Goal: Transaction & Acquisition: Purchase product/service

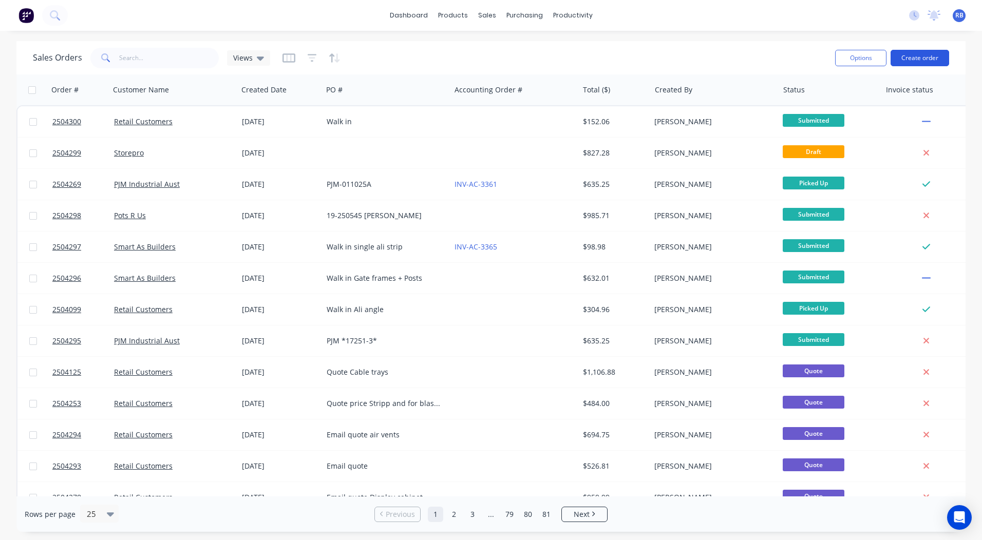
click at [925, 61] on button "Create order" at bounding box center [920, 58] width 59 height 16
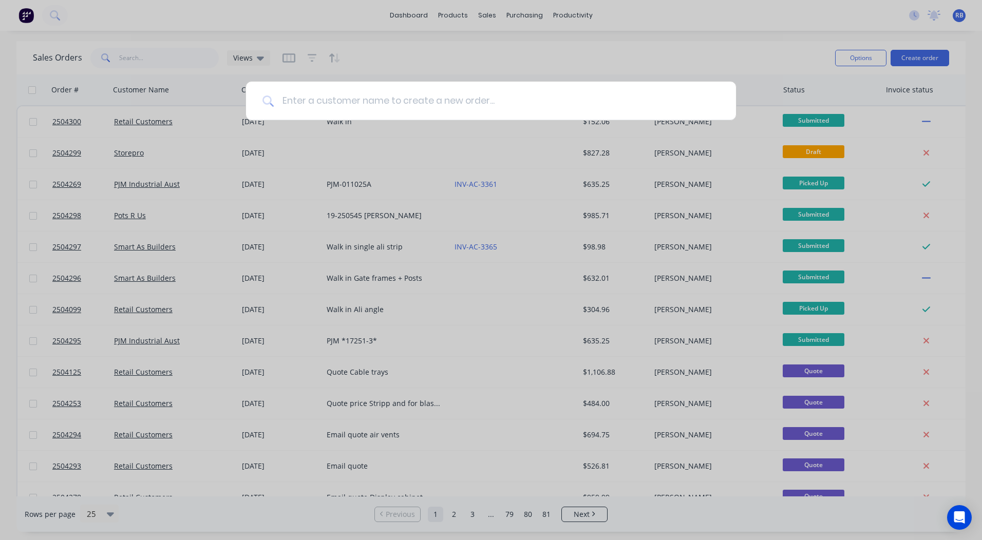
click at [397, 101] on input at bounding box center [497, 101] width 446 height 39
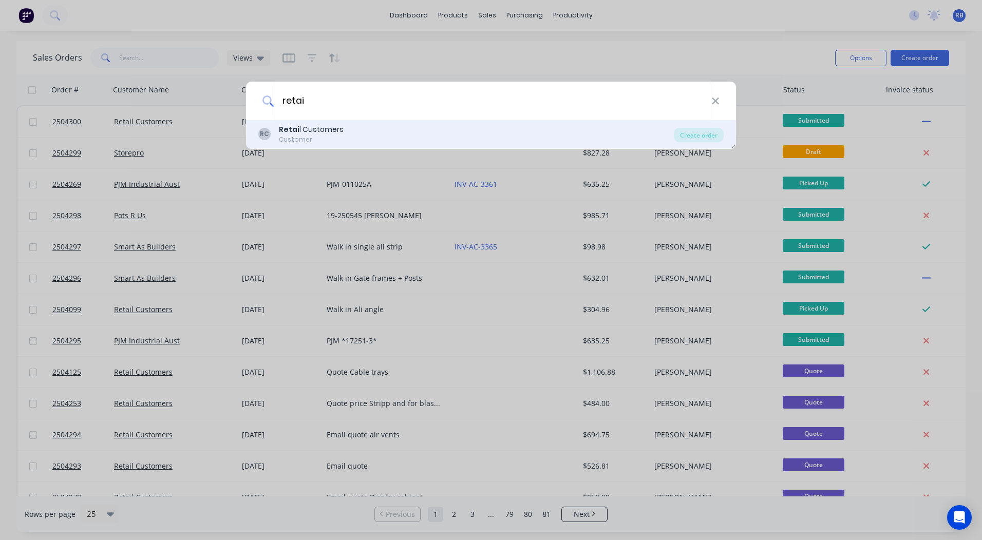
type input "retai"
click at [318, 135] on div "Customer" at bounding box center [311, 139] width 65 height 9
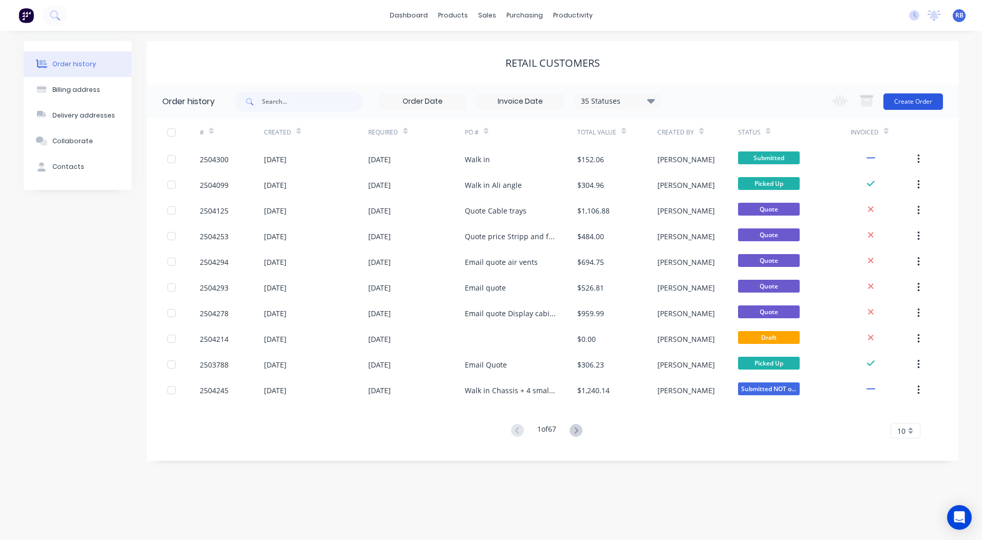
drag, startPoint x: 762, startPoint y: 323, endPoint x: 914, endPoint y: 104, distance: 266.8
click at [914, 104] on button "Create Order" at bounding box center [914, 101] width 60 height 16
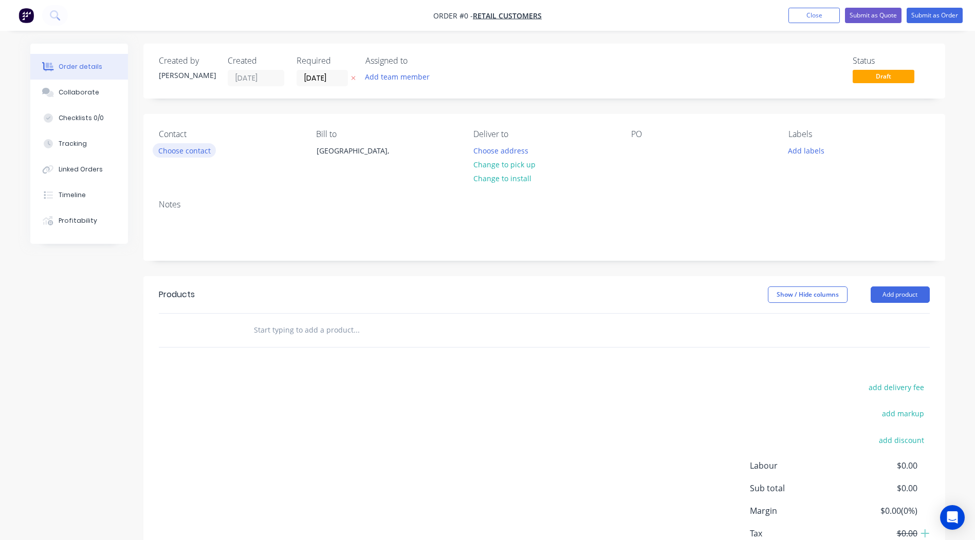
click at [179, 150] on button "Choose contact" at bounding box center [184, 150] width 63 height 14
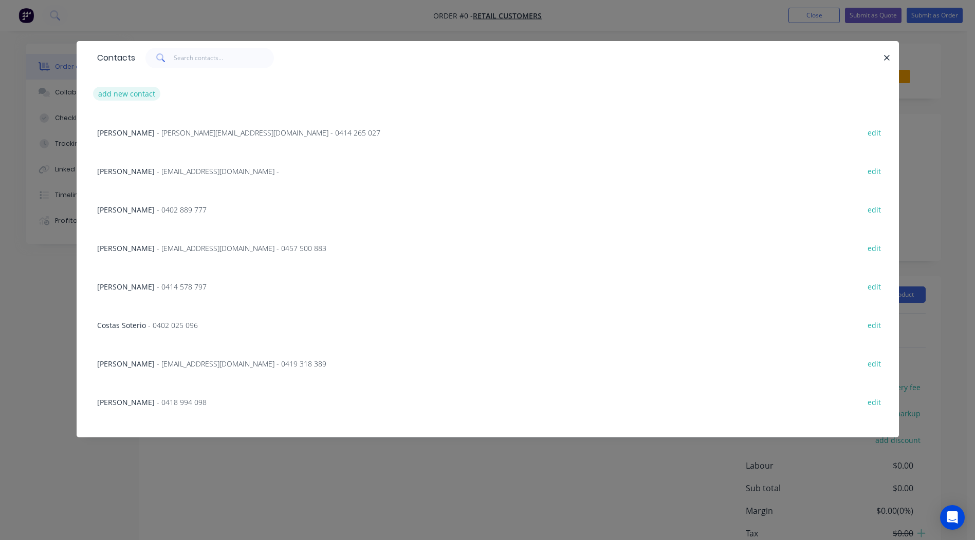
click at [123, 95] on button "add new contact" at bounding box center [127, 94] width 68 height 14
select select "AU"
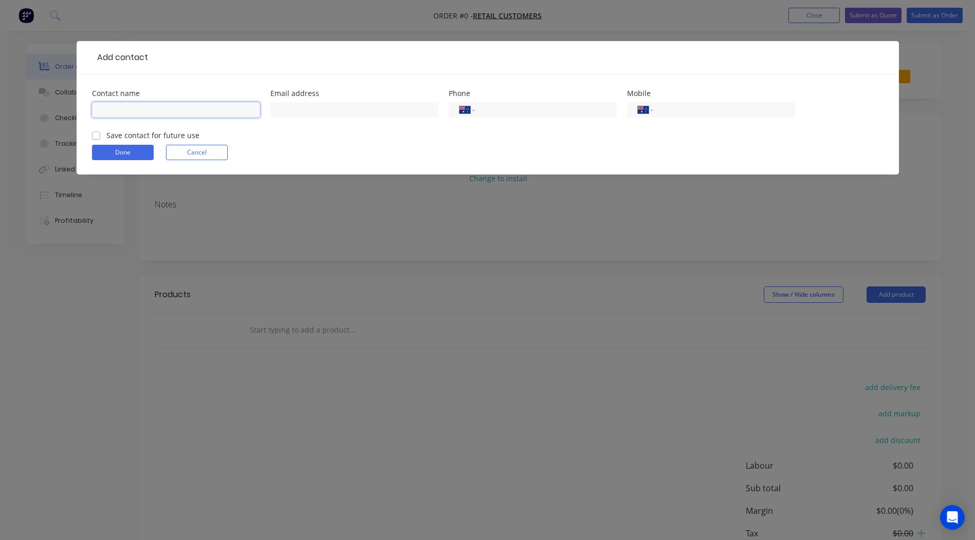
click at [127, 107] on input "text" at bounding box center [176, 109] width 168 height 15
type input "[PERSON_NAME]"
click at [295, 107] on input "text" at bounding box center [354, 109] width 168 height 15
click at [683, 111] on input "tel" at bounding box center [721, 110] width 123 height 12
click at [298, 113] on input "[EMAIL_ADDRESS][DOMAIN_NAME]" at bounding box center [354, 109] width 168 height 15
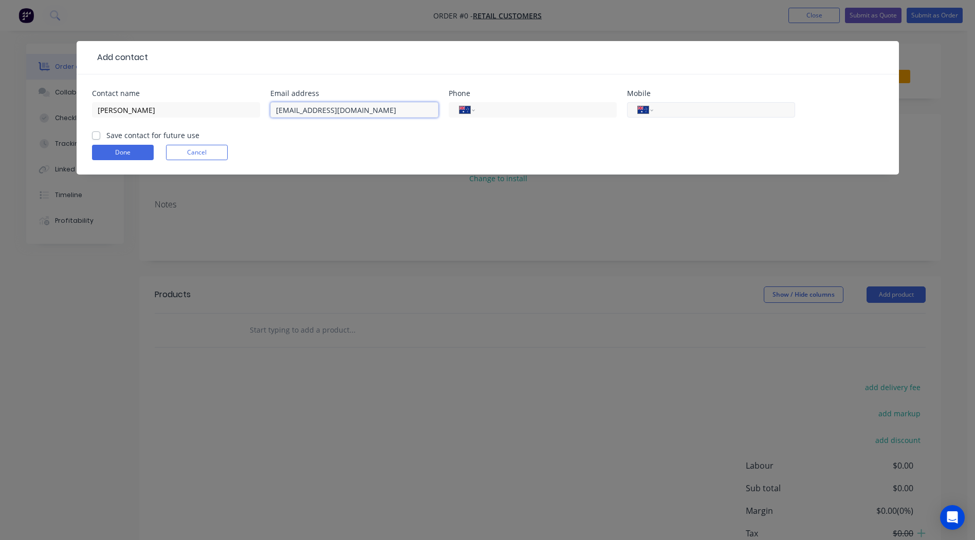
type input "[EMAIL_ADDRESS][DOMAIN_NAME]"
click at [694, 107] on input "tel" at bounding box center [721, 110] width 123 height 12
type input "0402 094 287"
click at [106, 134] on label "Save contact for future use" at bounding box center [152, 135] width 93 height 11
click at [98, 134] on input "Save contact for future use" at bounding box center [96, 135] width 8 height 10
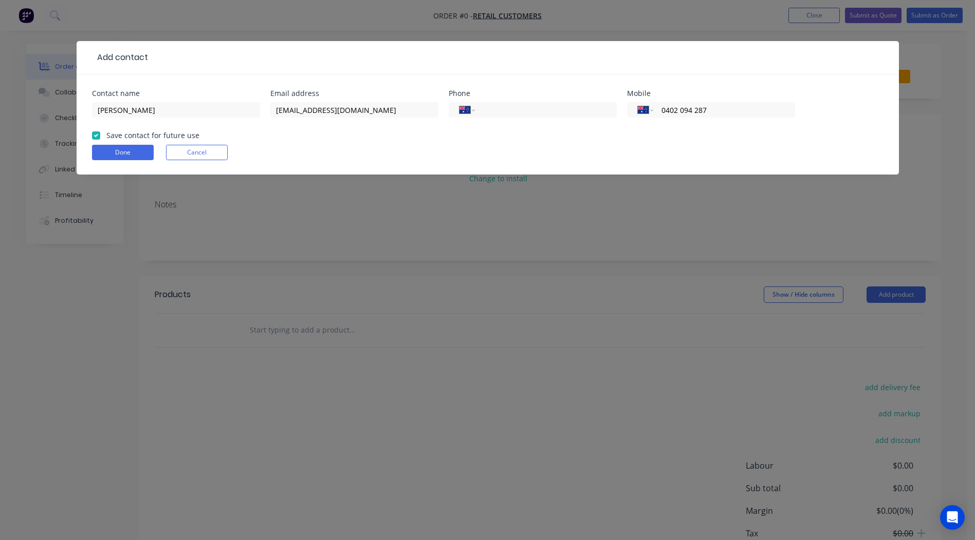
checkbox input "true"
click at [118, 153] on button "Done" at bounding box center [123, 152] width 62 height 15
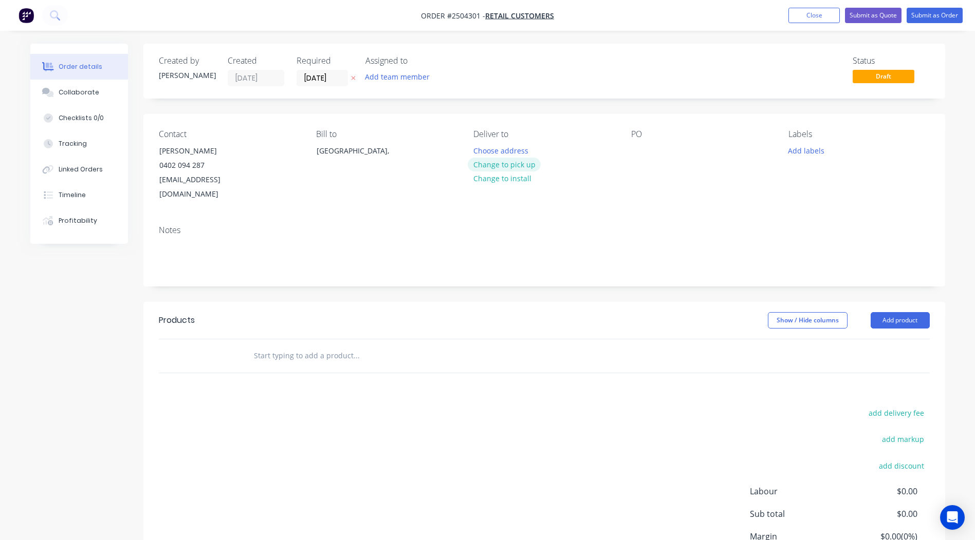
click at [489, 164] on button "Change to pick up" at bounding box center [503, 165] width 73 height 14
click at [619, 152] on div "Contact [PERSON_NAME] 0402 094 287 [EMAIL_ADDRESS][DOMAIN_NAME] Bill to [GEOGRA…" at bounding box center [543, 165] width 801 height 103
click at [631, 150] on div at bounding box center [639, 150] width 16 height 15
drag, startPoint x: 630, startPoint y: 150, endPoint x: 798, endPoint y: 149, distance: 168.0
click at [798, 149] on button "Add labels" at bounding box center [805, 150] width 47 height 14
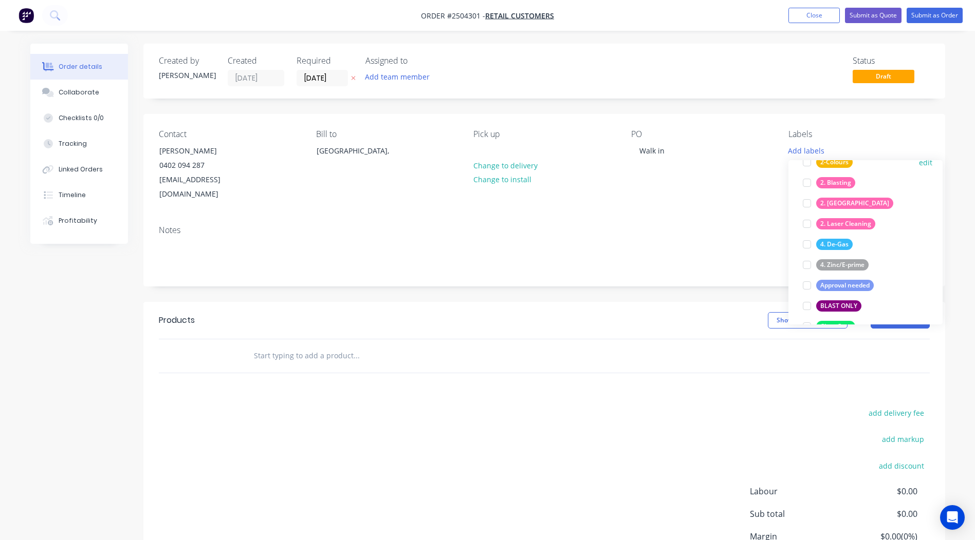
scroll to position [103, 0]
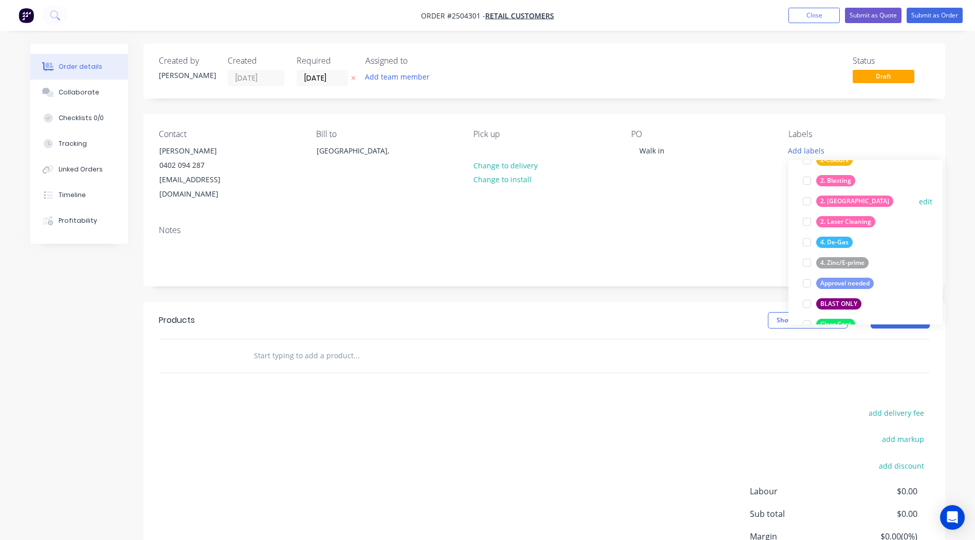
click at [804, 202] on div at bounding box center [806, 201] width 21 height 21
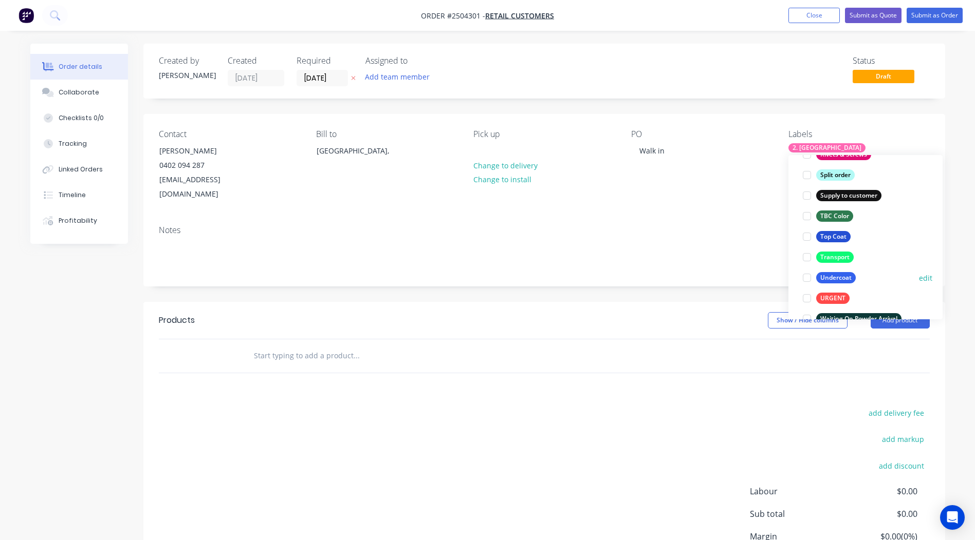
scroll to position [822, 0]
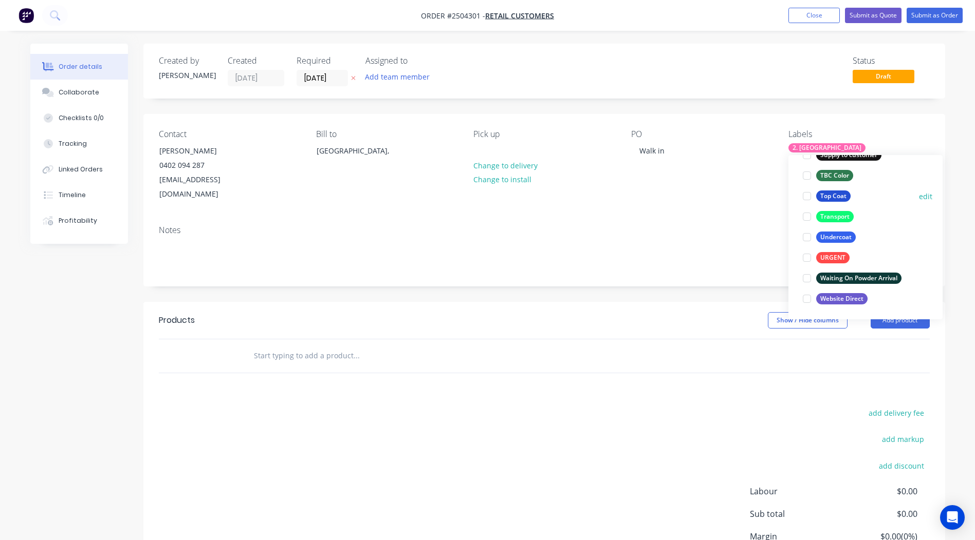
click at [808, 197] on div at bounding box center [806, 196] width 21 height 21
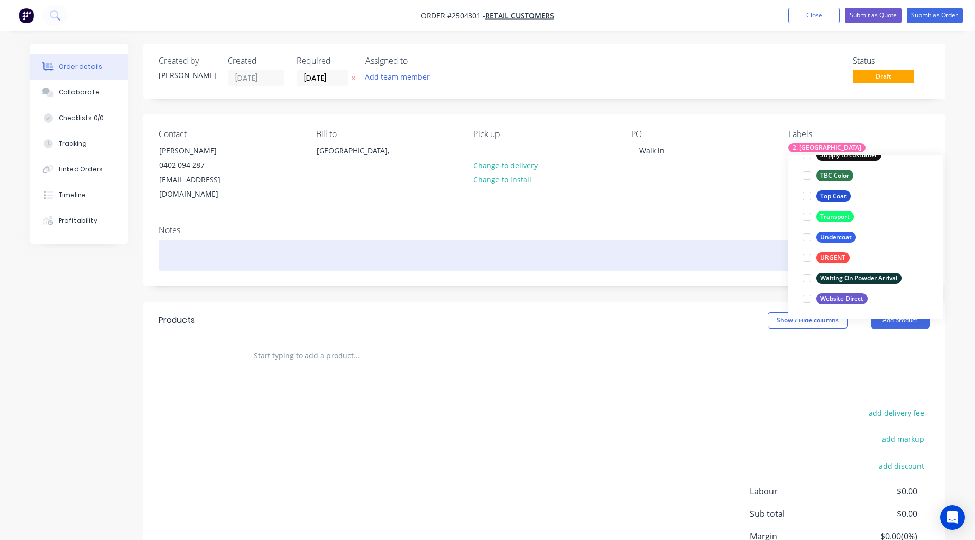
scroll to position [62, 0]
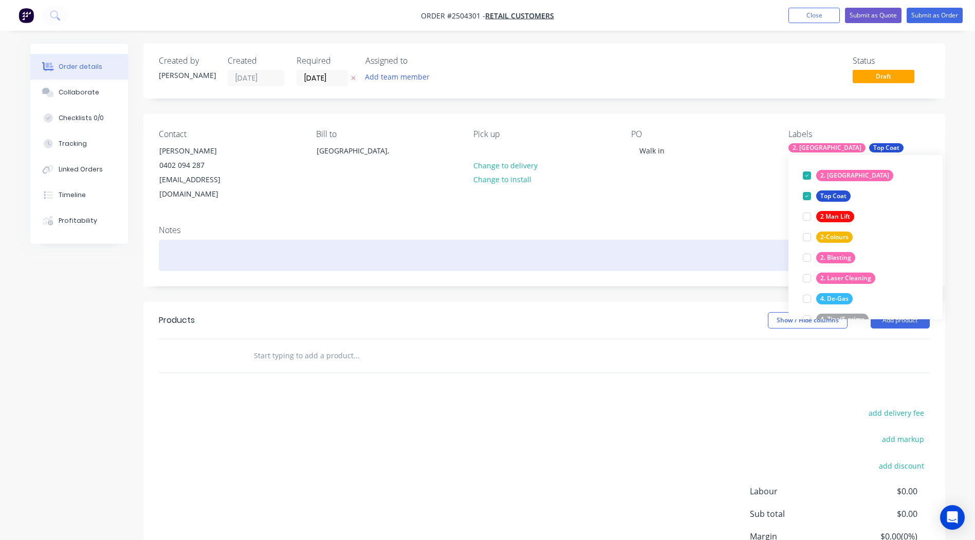
click at [705, 247] on div at bounding box center [544, 255] width 771 height 31
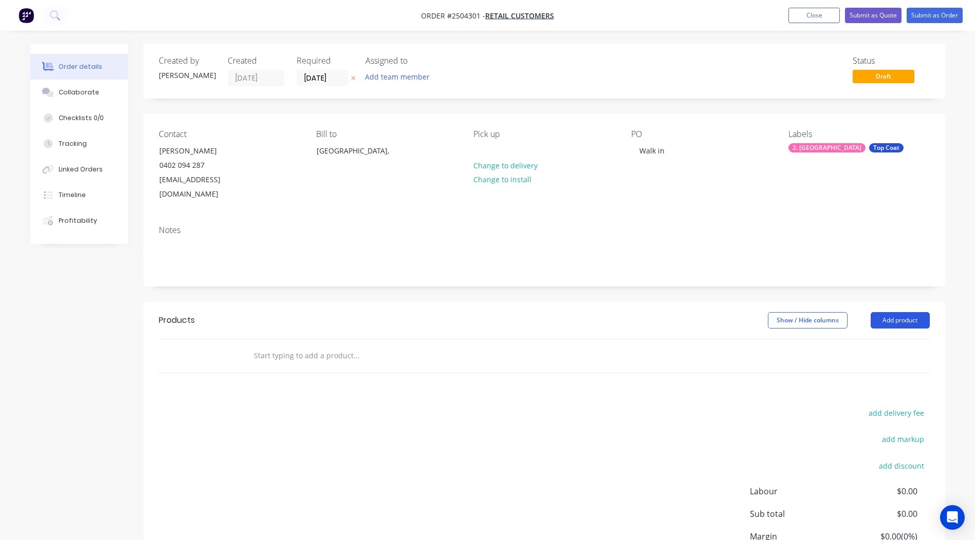
click at [903, 312] on button "Add product" at bounding box center [899, 320] width 59 height 16
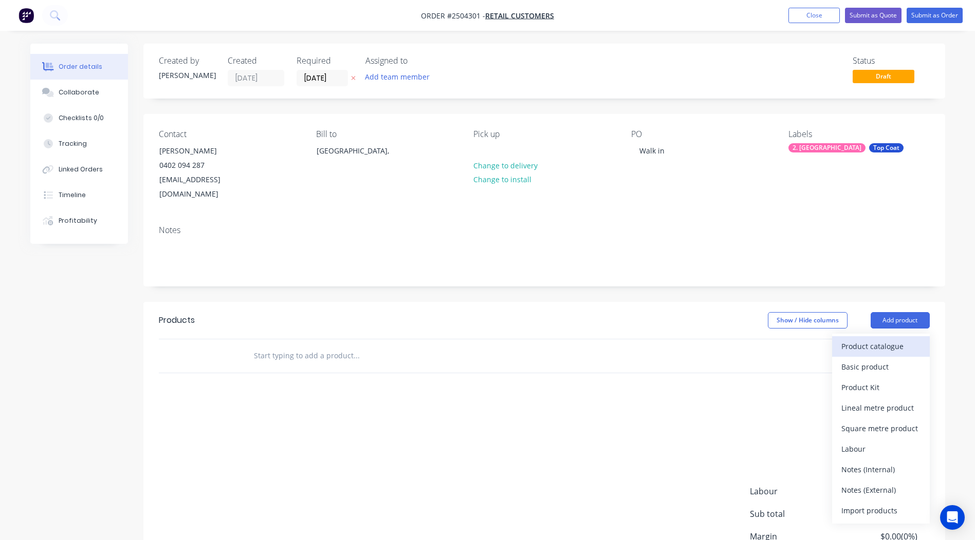
click at [875, 339] on div "Product catalogue" at bounding box center [880, 346] width 79 height 15
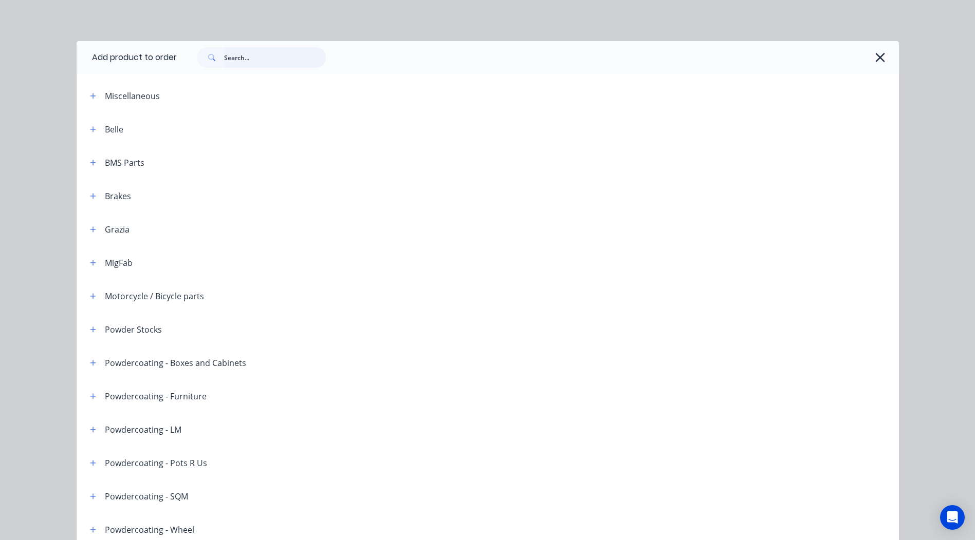
click at [245, 57] on input "text" at bounding box center [275, 57] width 102 height 21
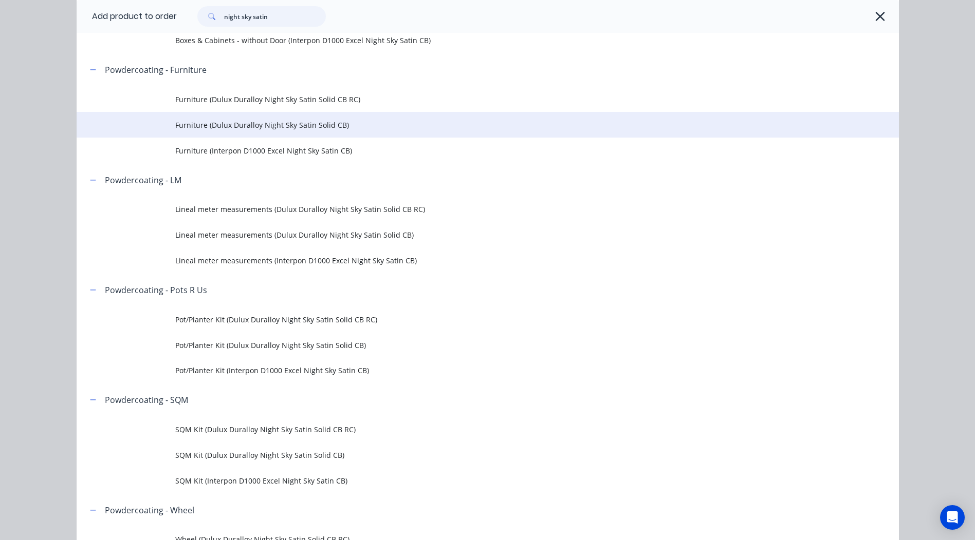
scroll to position [257, 0]
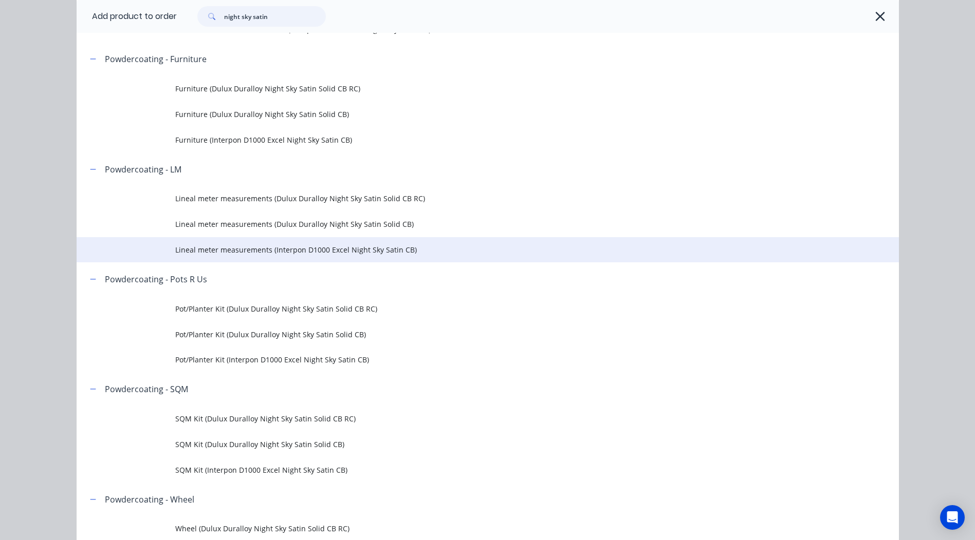
type input "night sky satin"
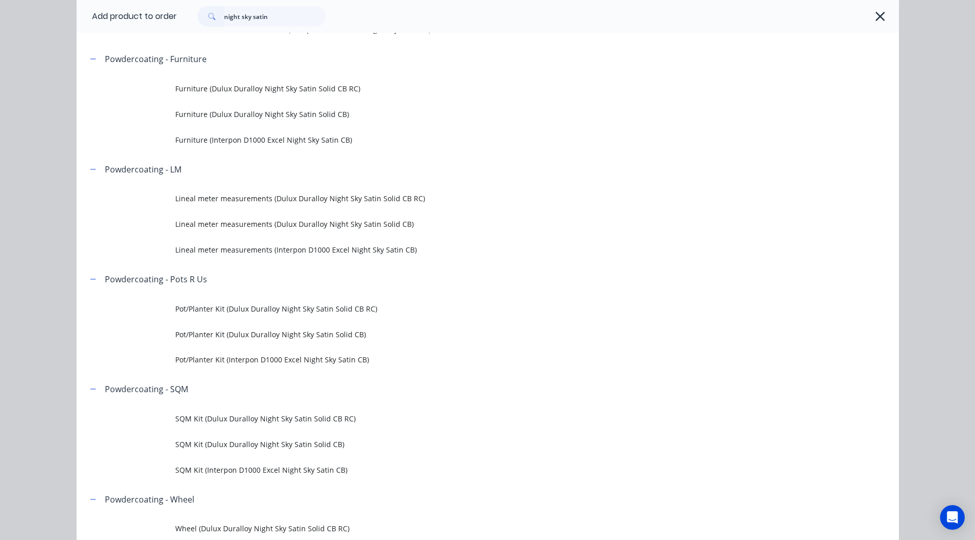
click at [322, 249] on span "Lineal meter measurements (Interpon D1000 Excel Night Sky Satin CB)" at bounding box center [464, 250] width 578 height 11
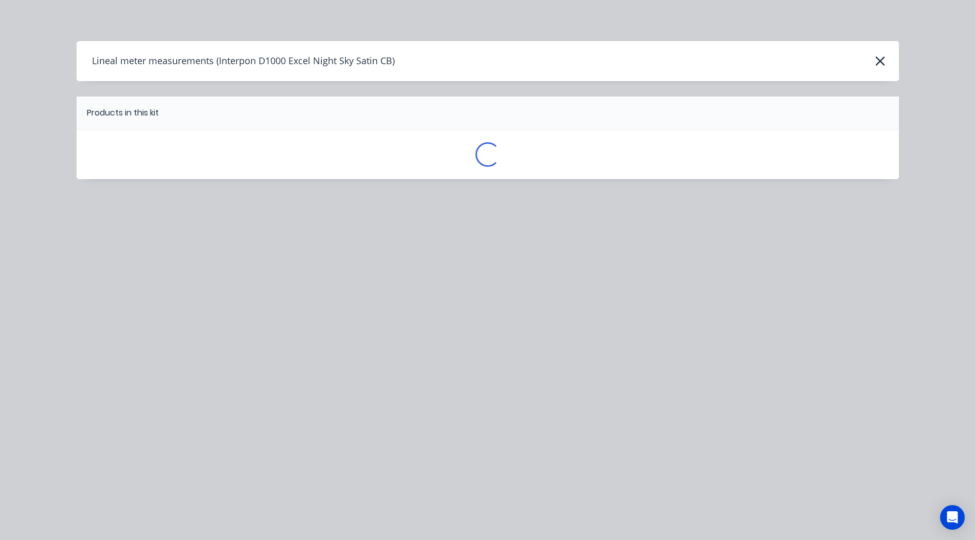
scroll to position [0, 0]
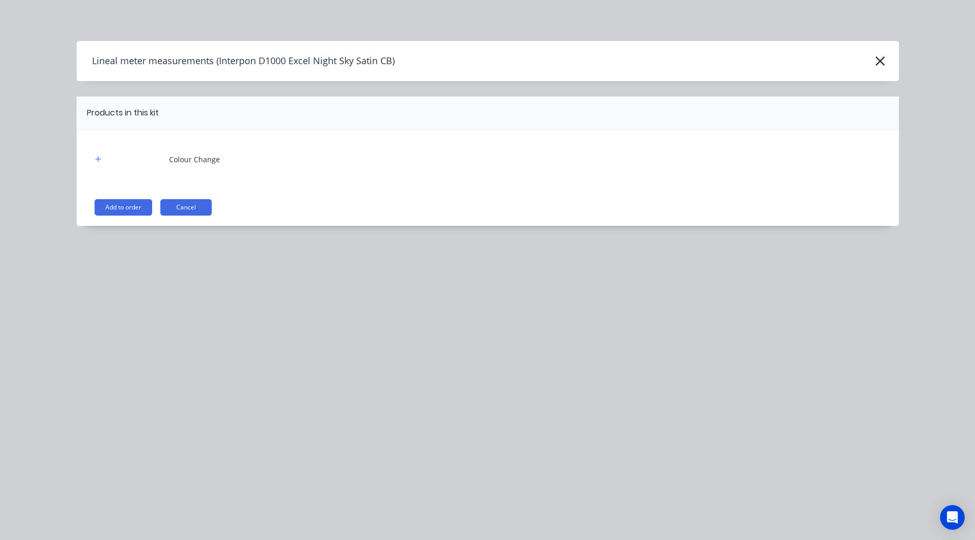
drag, startPoint x: 129, startPoint y: 207, endPoint x: 136, endPoint y: 215, distance: 10.7
click at [129, 206] on button "Add to order" at bounding box center [124, 207] width 58 height 16
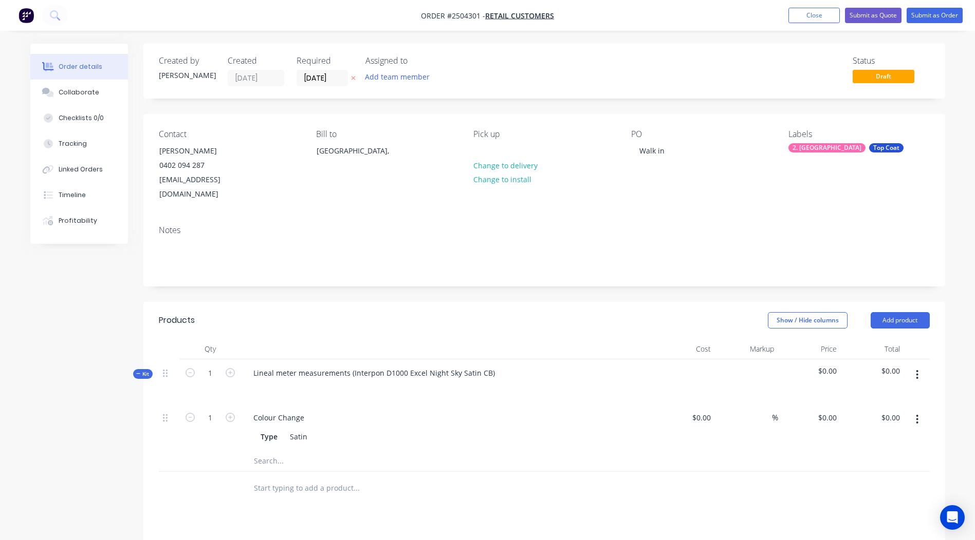
click at [915, 410] on button "button" at bounding box center [917, 419] width 24 height 18
click at [882, 480] on div "Delete" at bounding box center [880, 487] width 79 height 15
click at [917, 370] on icon "button" at bounding box center [917, 374] width 2 height 9
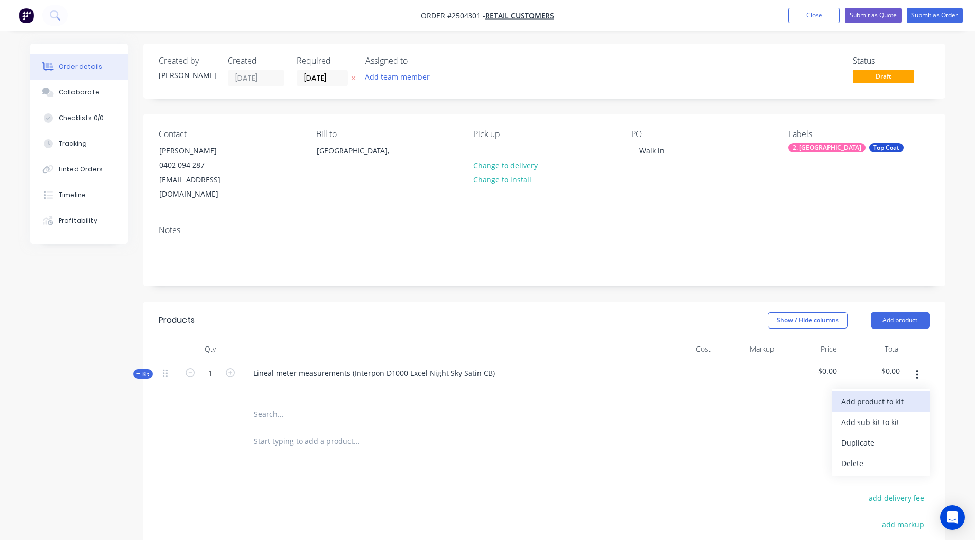
click at [911, 395] on div "Add product to kit" at bounding box center [880, 402] width 79 height 15
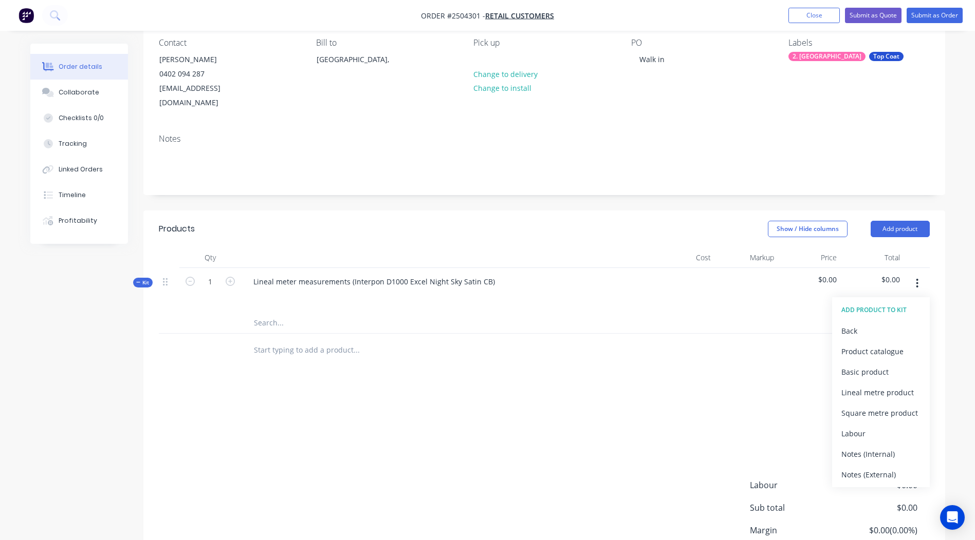
scroll to position [166, 0]
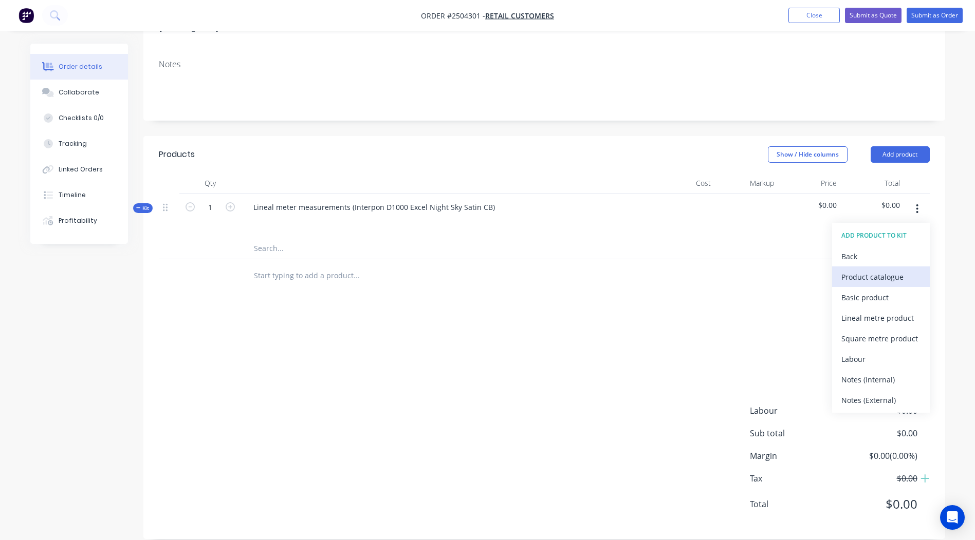
click at [892, 270] on div "Product catalogue" at bounding box center [880, 277] width 79 height 15
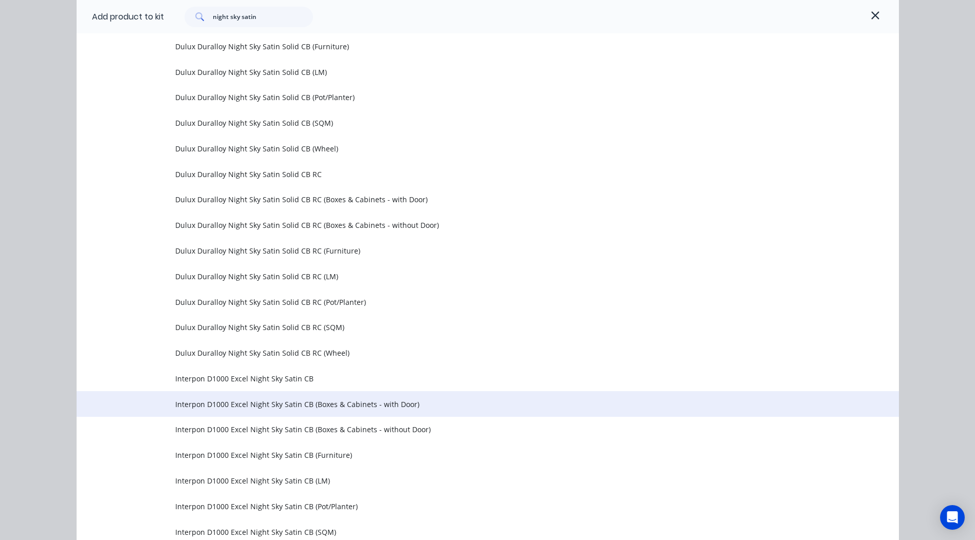
scroll to position [465, 0]
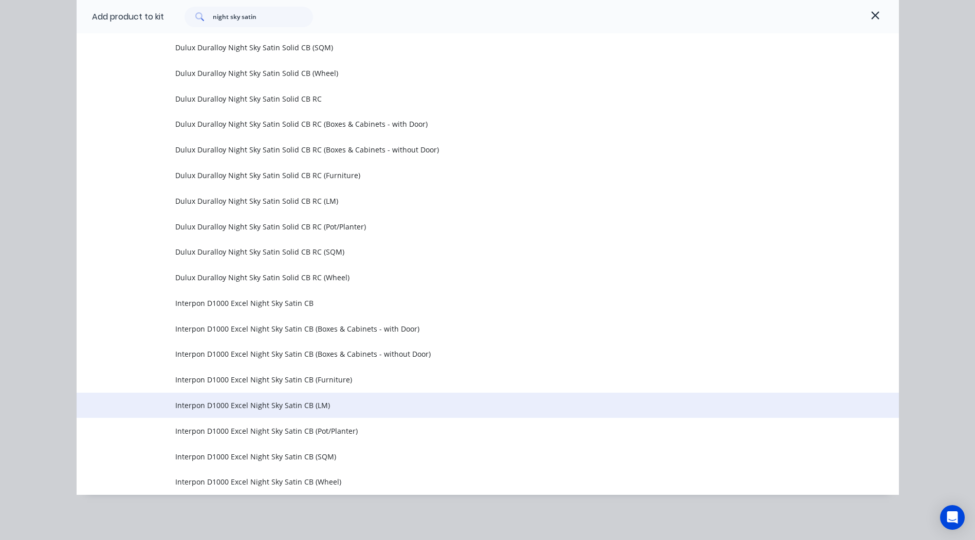
click at [233, 406] on span "Interpon D1000 Excel Night Sky Satin CB (LM)" at bounding box center [464, 405] width 578 height 11
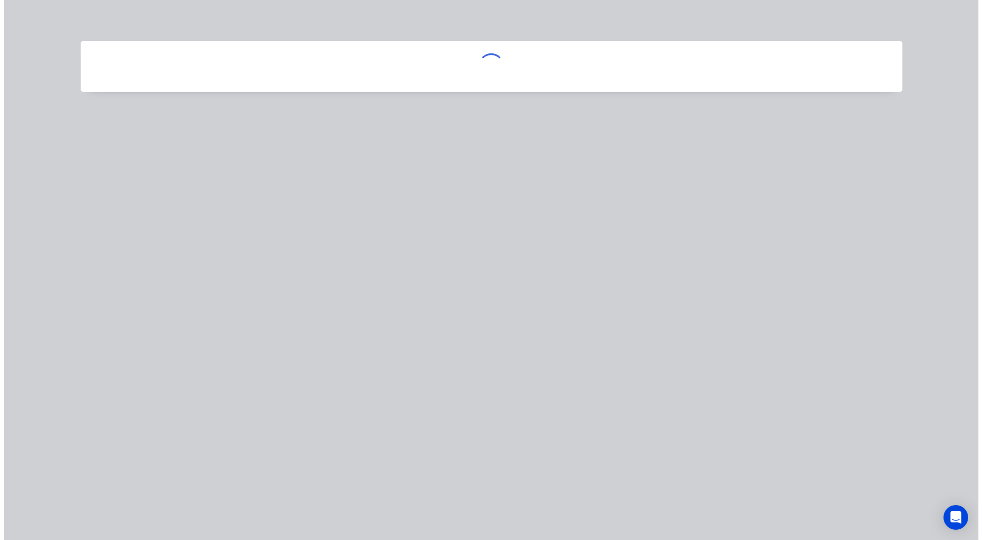
scroll to position [0, 0]
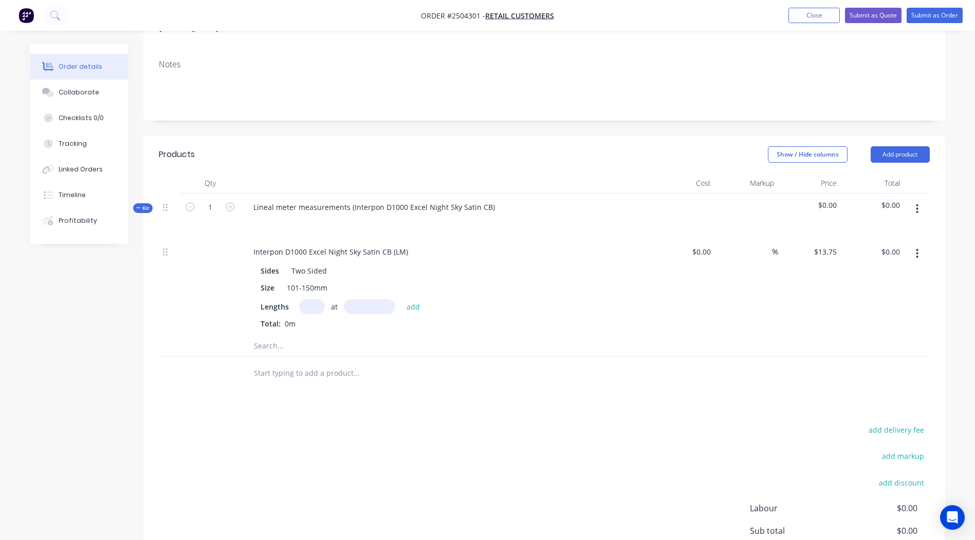
click at [312, 299] on input "text" at bounding box center [312, 306] width 26 height 15
type input "2"
type input "1500mm"
click at [415, 299] on button "add" at bounding box center [413, 306] width 24 height 14
type input "$41.25"
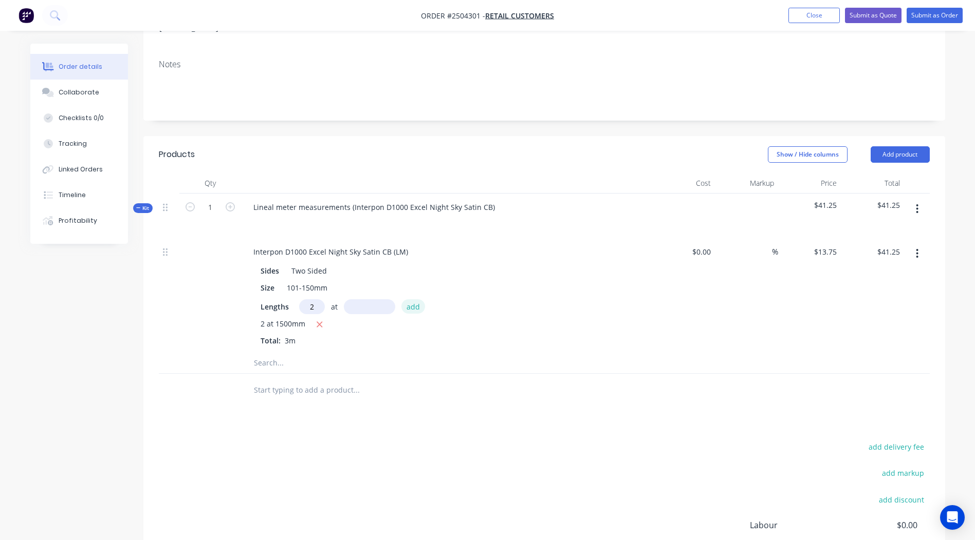
type input "2"
type input "570mm"
click at [410, 299] on button "add" at bounding box center [413, 306] width 24 height 14
type input "$56.93"
click at [917, 203] on icon "button" at bounding box center [916, 208] width 3 height 11
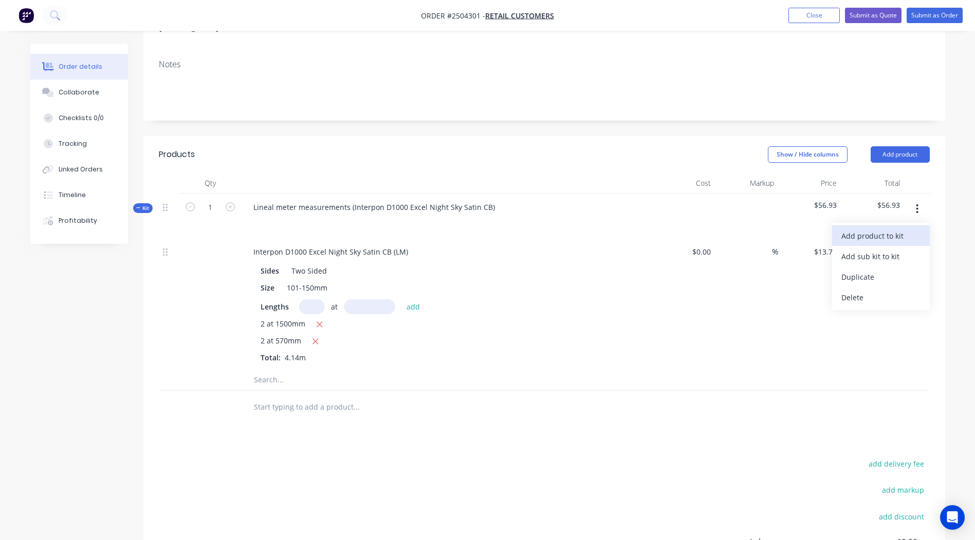
click at [888, 229] on div "Add product to kit" at bounding box center [880, 236] width 79 height 15
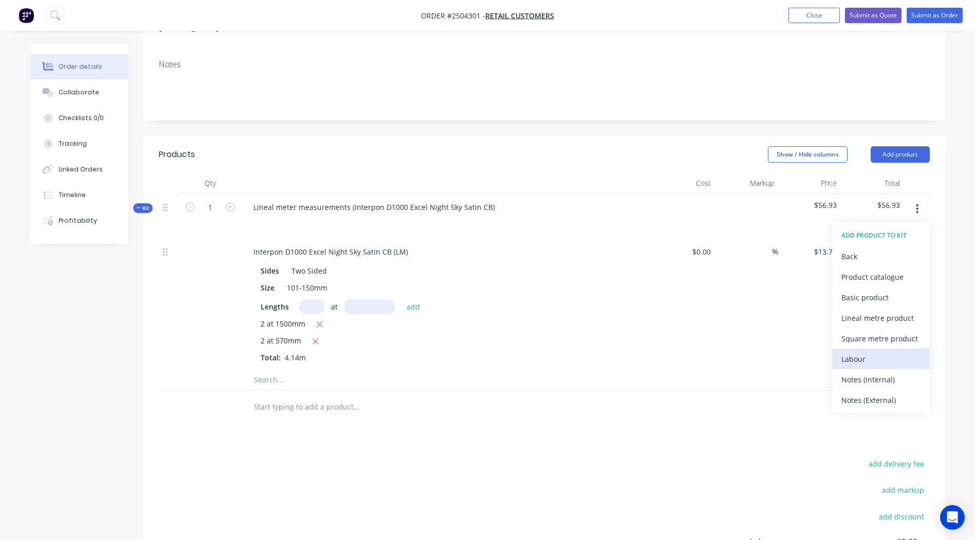
click at [859, 352] on div "Labour" at bounding box center [880, 359] width 79 height 15
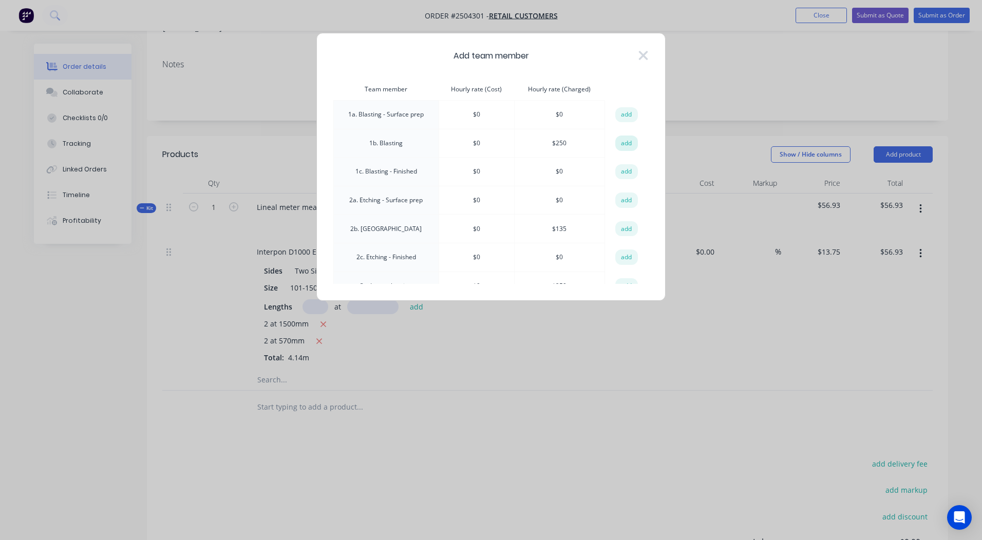
click at [622, 141] on button "add" at bounding box center [626, 143] width 23 height 15
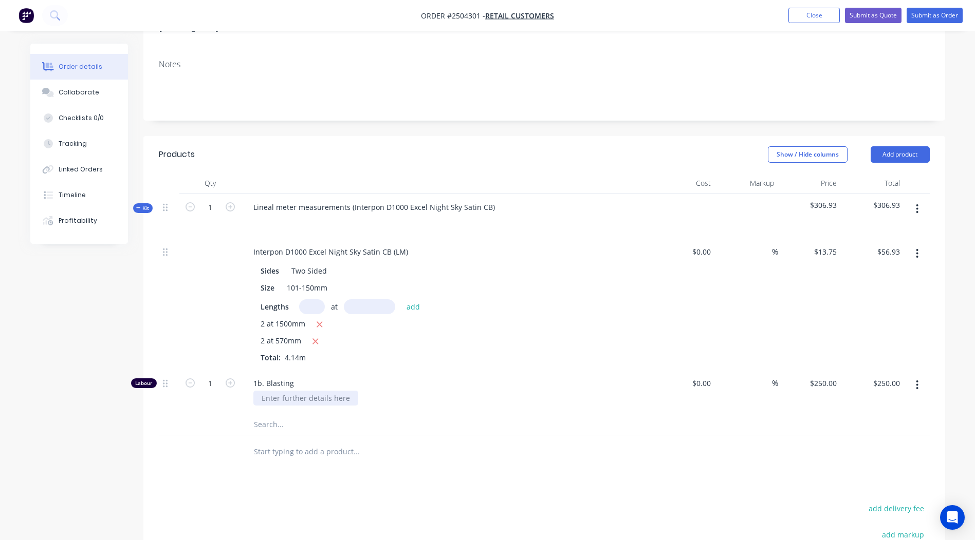
click at [294, 391] on div at bounding box center [305, 398] width 105 height 15
click at [205, 376] on input "1" at bounding box center [210, 383] width 27 height 15
type input "0.166"
type input "$41.50"
click at [476, 391] on div "Blast all parts" at bounding box center [450, 398] width 395 height 15
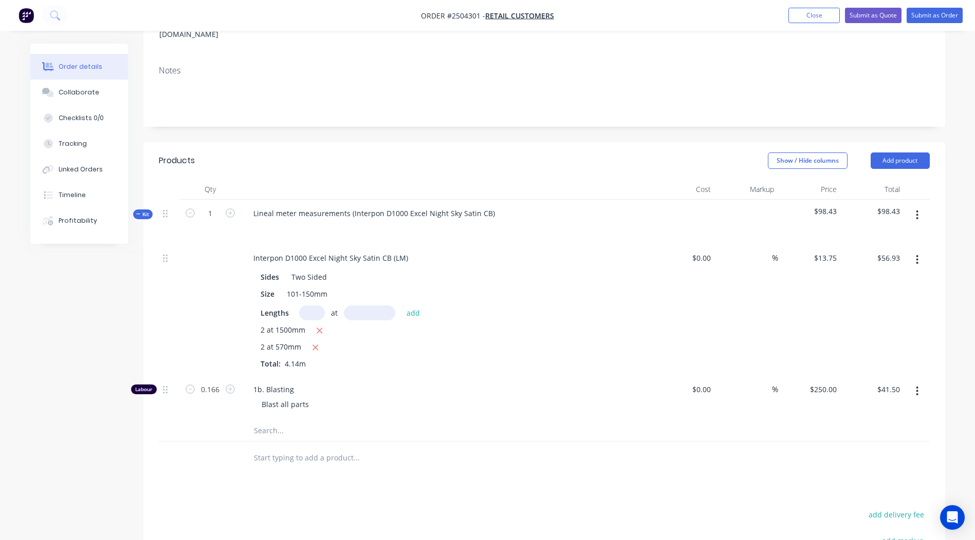
scroll to position [34, 0]
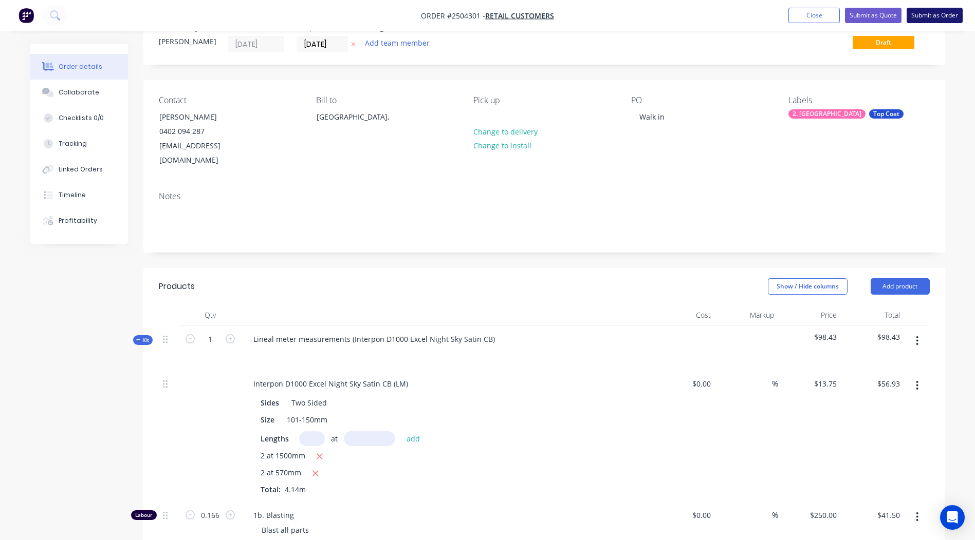
click at [935, 15] on button "Submit as Order" at bounding box center [934, 15] width 56 height 15
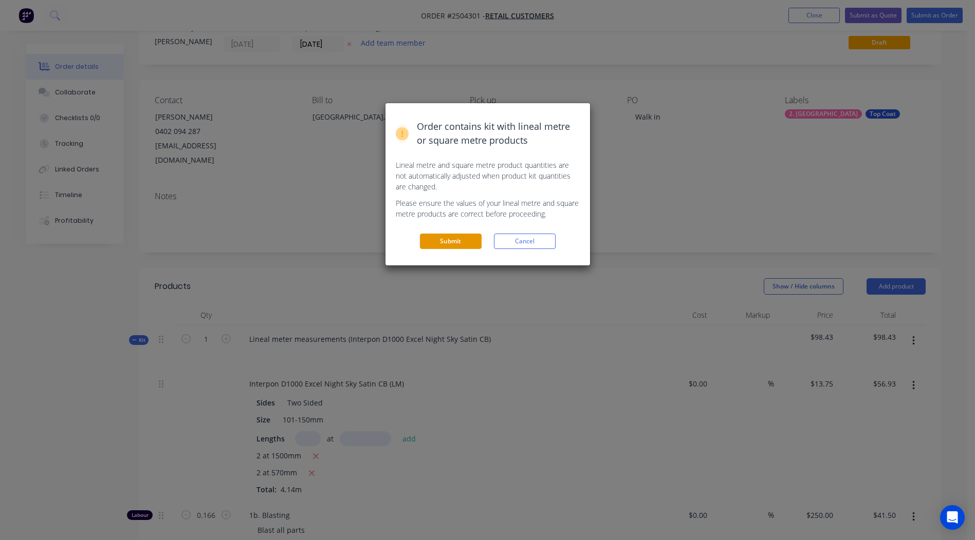
click at [453, 244] on button "Submit" at bounding box center [451, 241] width 62 height 15
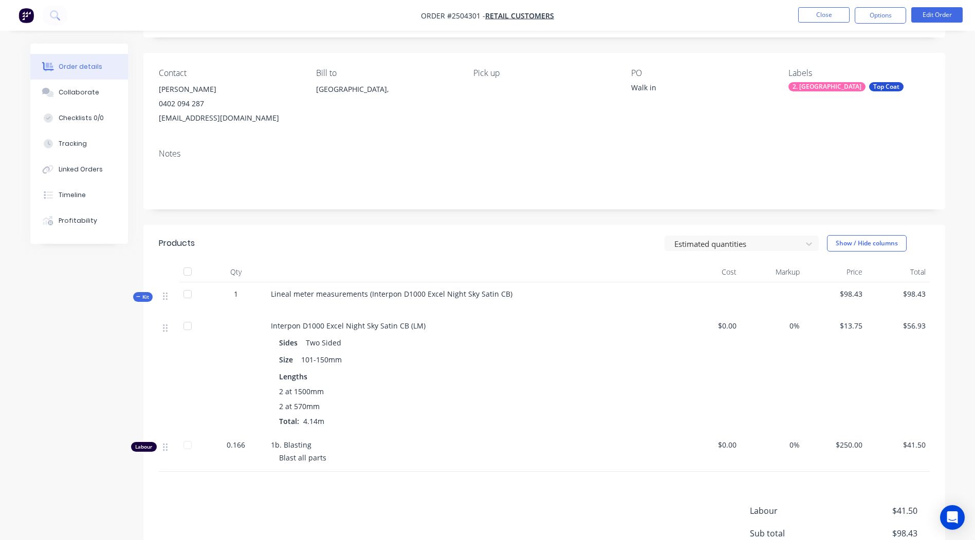
scroll to position [175, 0]
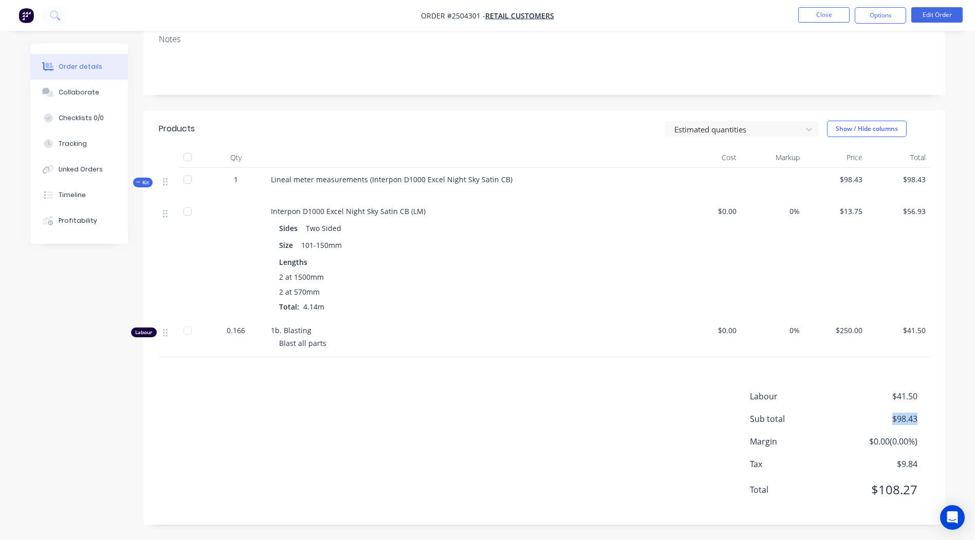
drag, startPoint x: 917, startPoint y: 418, endPoint x: 888, endPoint y: 422, distance: 30.1
click at [888, 422] on div "Sub total $98.43" at bounding box center [840, 419] width 180 height 12
drag, startPoint x: 888, startPoint y: 422, endPoint x: 899, endPoint y: 419, distance: 11.7
copy span "$98.43"
click at [82, 85] on button "Collaborate" at bounding box center [79, 93] width 98 height 26
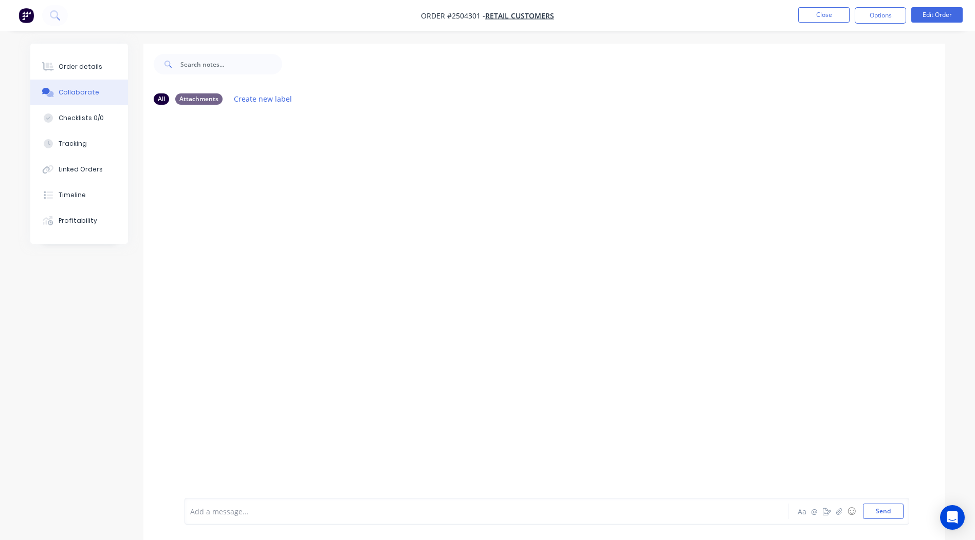
drag, startPoint x: 269, startPoint y: 512, endPoint x: 248, endPoint y: 512, distance: 21.1
click at [266, 513] on div at bounding box center [458, 512] width 534 height 11
click at [85, 67] on div "Order details" at bounding box center [81, 66] width 44 height 9
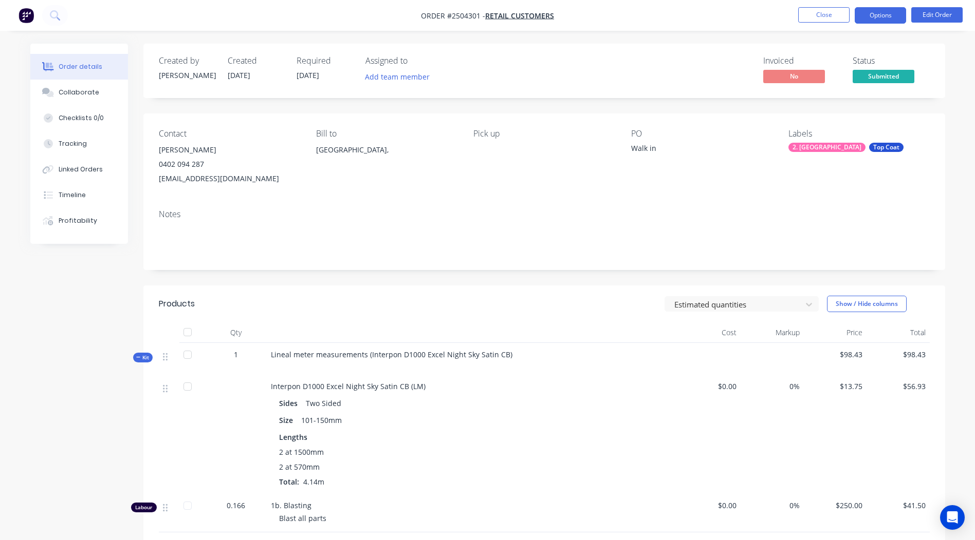
click at [876, 17] on button "Options" at bounding box center [879, 15] width 51 height 16
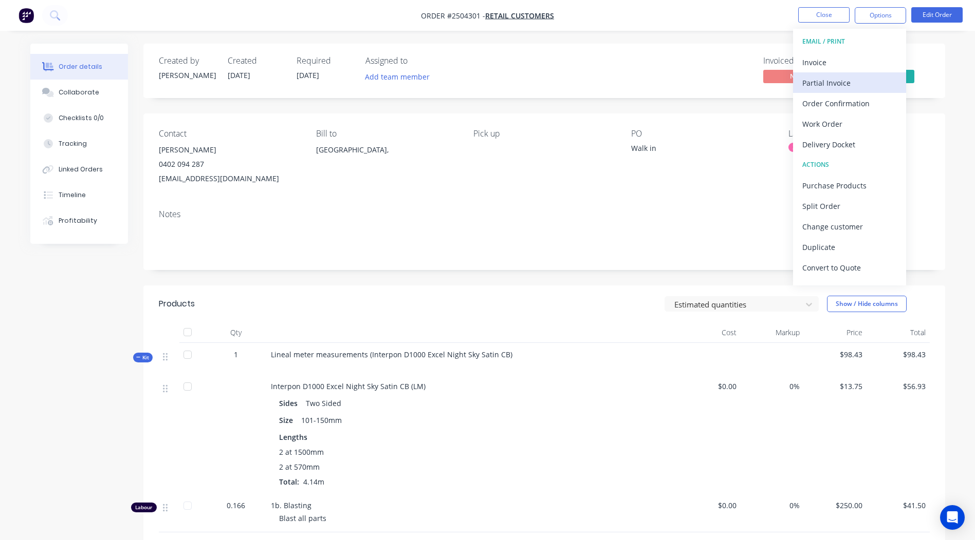
click at [838, 81] on div "Partial Invoice" at bounding box center [849, 83] width 95 height 15
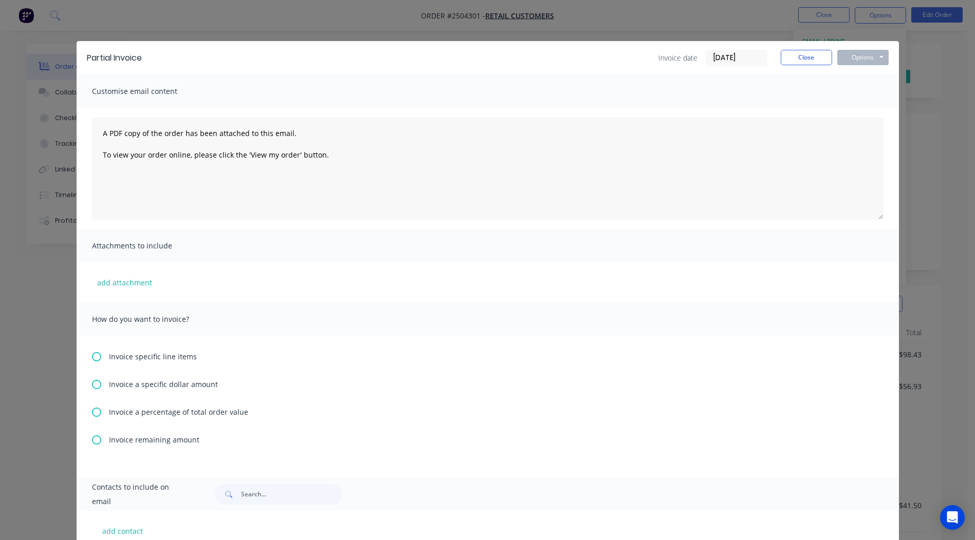
click at [97, 411] on div "Invoice a percentage of total order value" at bounding box center [487, 412] width 791 height 11
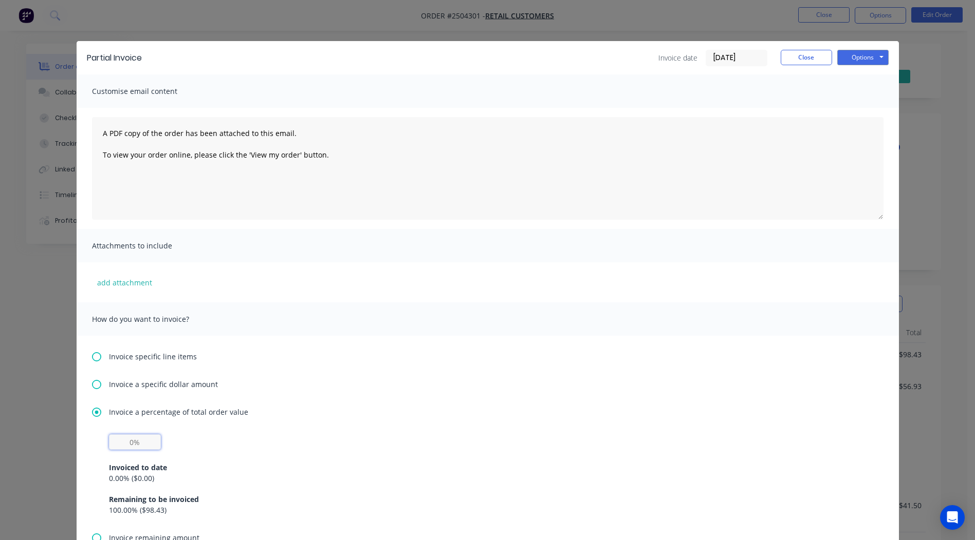
click at [130, 441] on input "text" at bounding box center [135, 442] width 52 height 15
type input "50%"
click at [864, 55] on button "Options" at bounding box center [862, 57] width 51 height 15
click at [858, 93] on button "Print" at bounding box center [870, 92] width 66 height 17
click at [795, 55] on button "Close" at bounding box center [805, 57] width 51 height 15
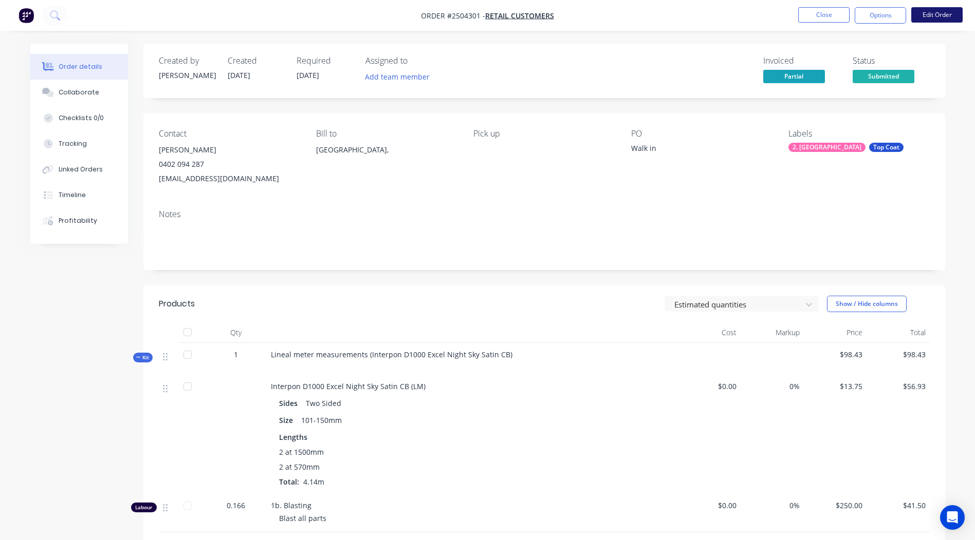
click at [934, 12] on button "Edit Order" at bounding box center [936, 14] width 51 height 15
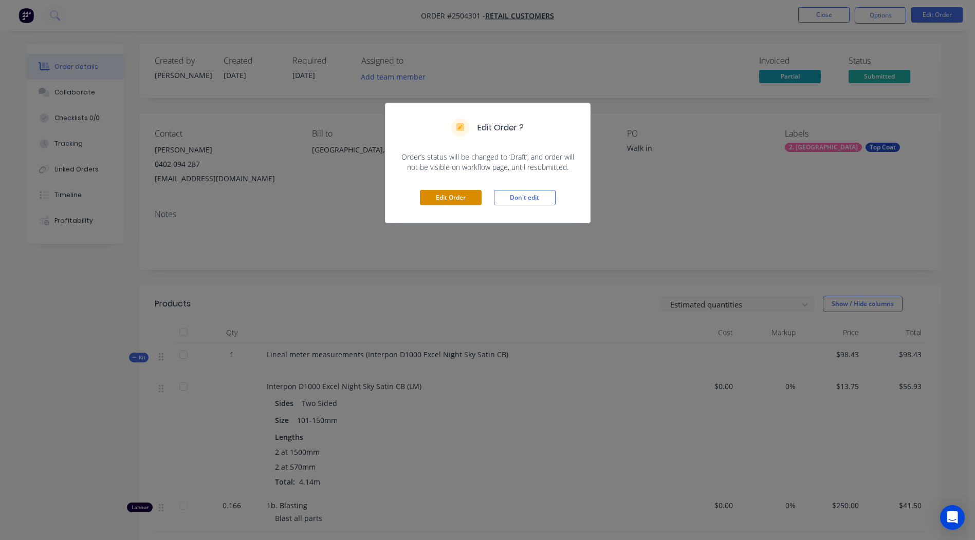
click at [456, 195] on button "Edit Order" at bounding box center [451, 197] width 62 height 15
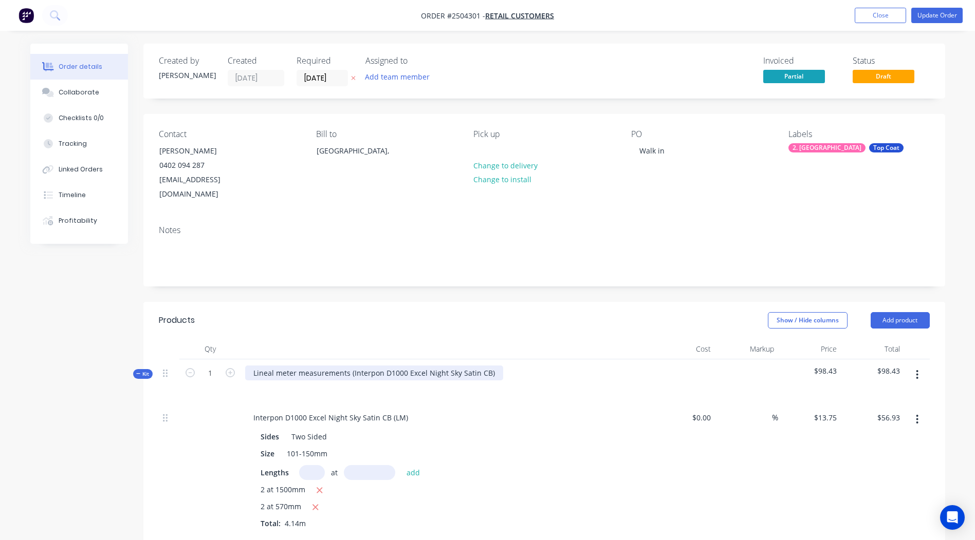
click at [490, 366] on div "Lineal meter measurements (Interpon D1000 Excel Night Sky Satin CB)" at bounding box center [374, 373] width 258 height 15
click at [358, 366] on div "Interpon D1000 Excel Night Sky Satin CB" at bounding box center [322, 373] width 155 height 15
click at [359, 366] on div "Interpon D1000 Excel Night Sky Satin CB" at bounding box center [322, 373] width 155 height 15
copy div "Interpon D1000 Excel Night Sky Satin CB"
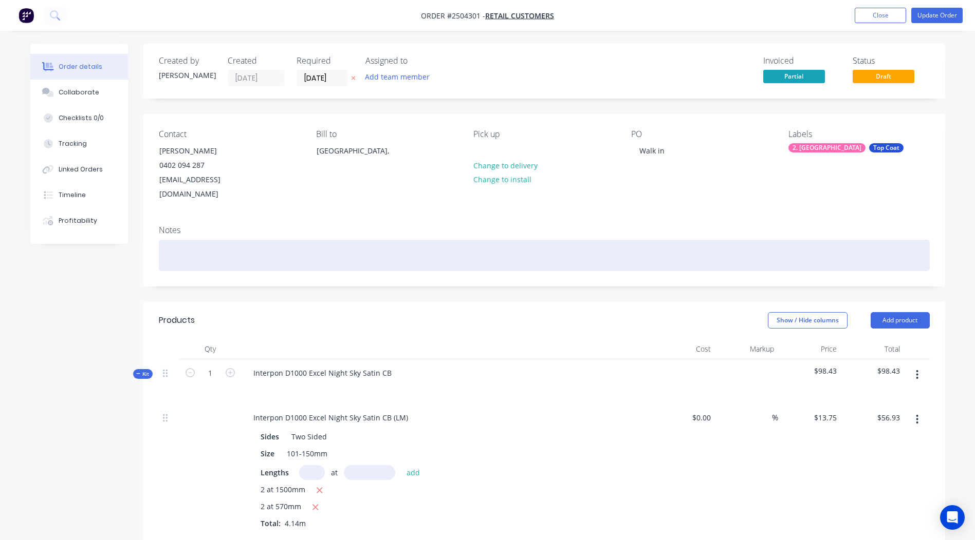
paste div
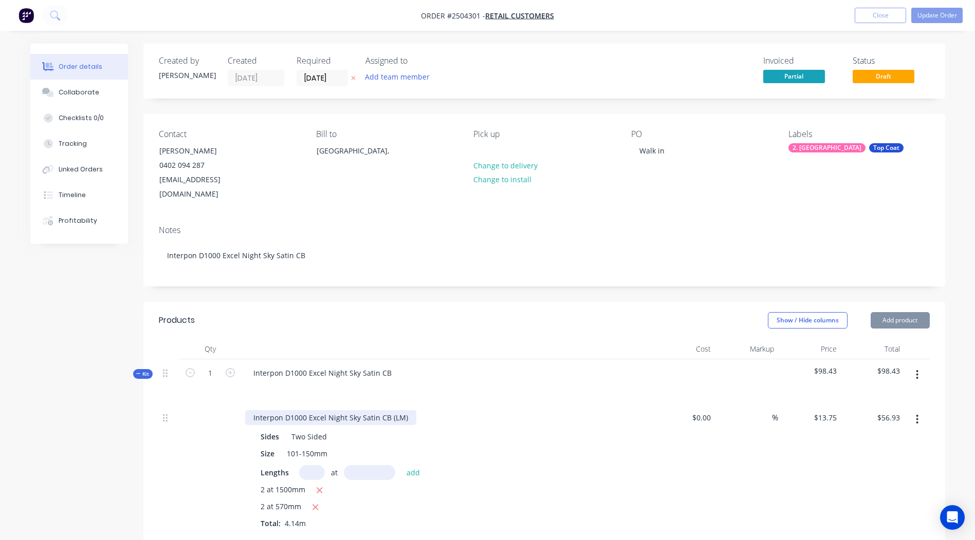
click at [364, 410] on div "Interpon D1000 Excel Night Sky Satin CB (LM)" at bounding box center [330, 417] width 171 height 15
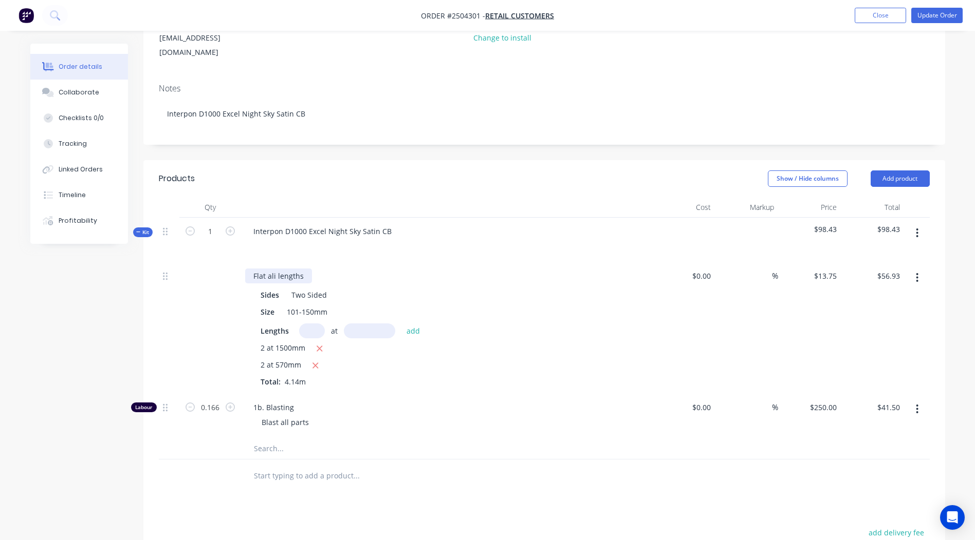
scroll to position [154, 0]
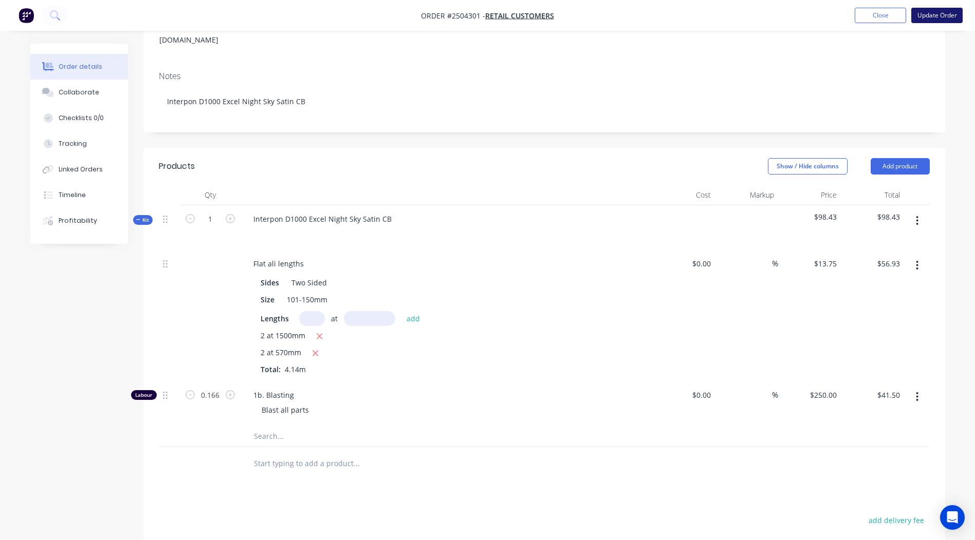
click at [930, 17] on button "Update Order" at bounding box center [936, 15] width 51 height 15
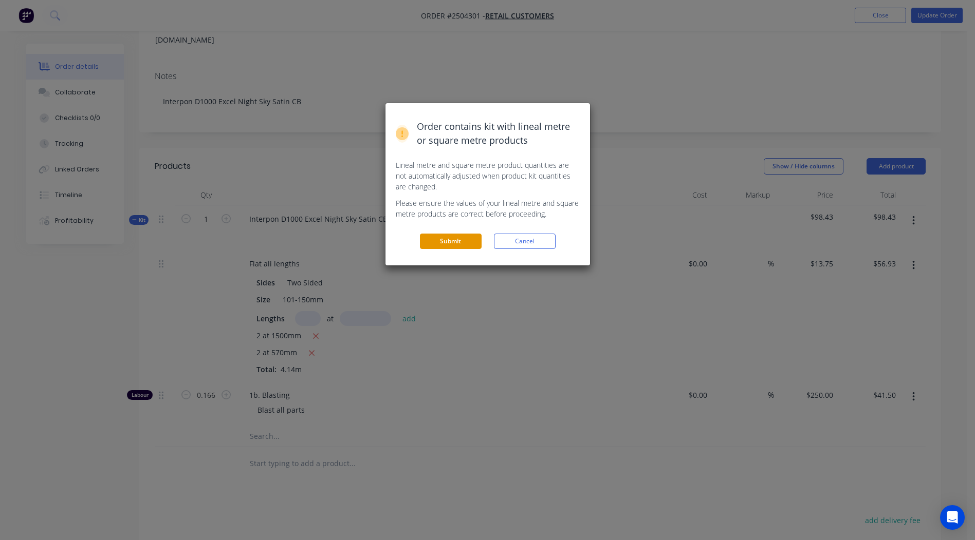
click at [450, 235] on button "Submit" at bounding box center [451, 241] width 62 height 15
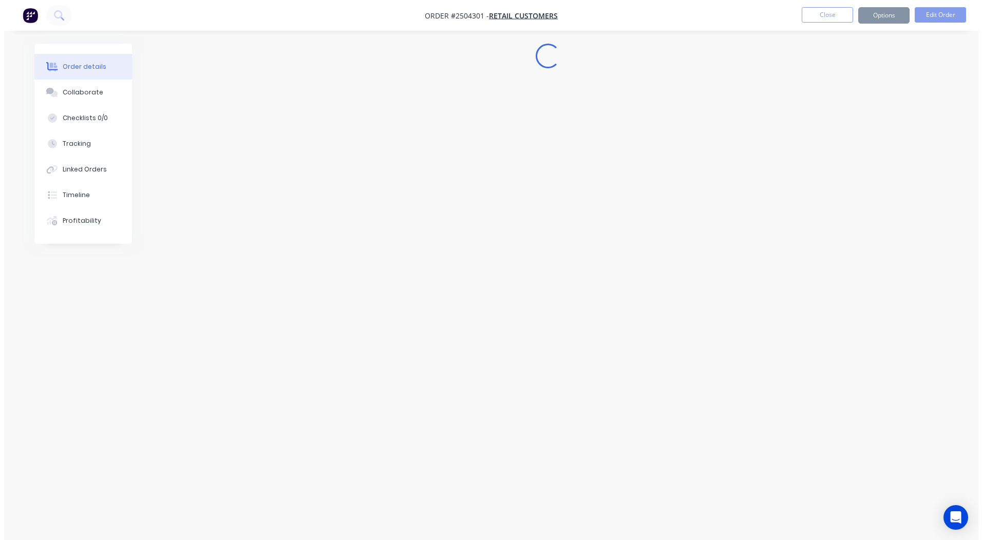
scroll to position [0, 0]
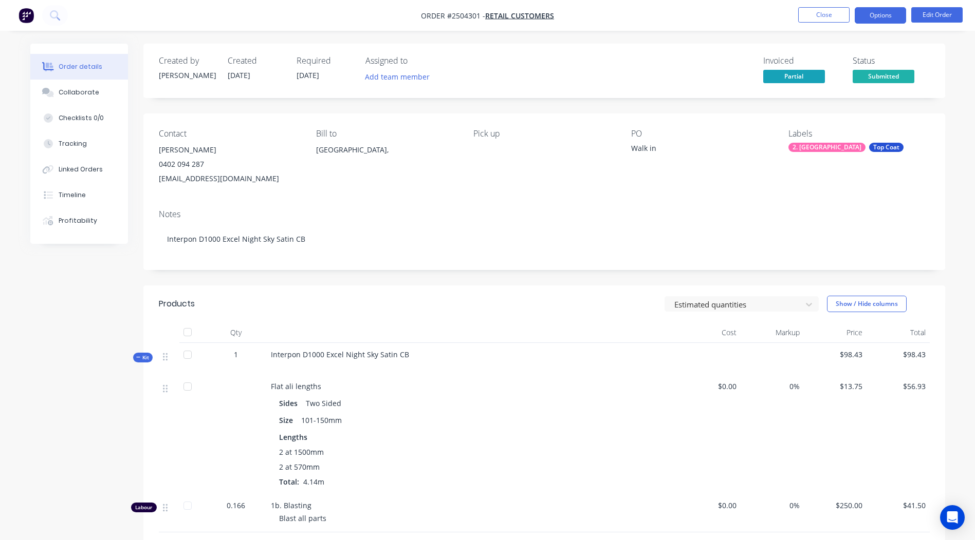
click at [887, 10] on button "Options" at bounding box center [879, 15] width 51 height 16
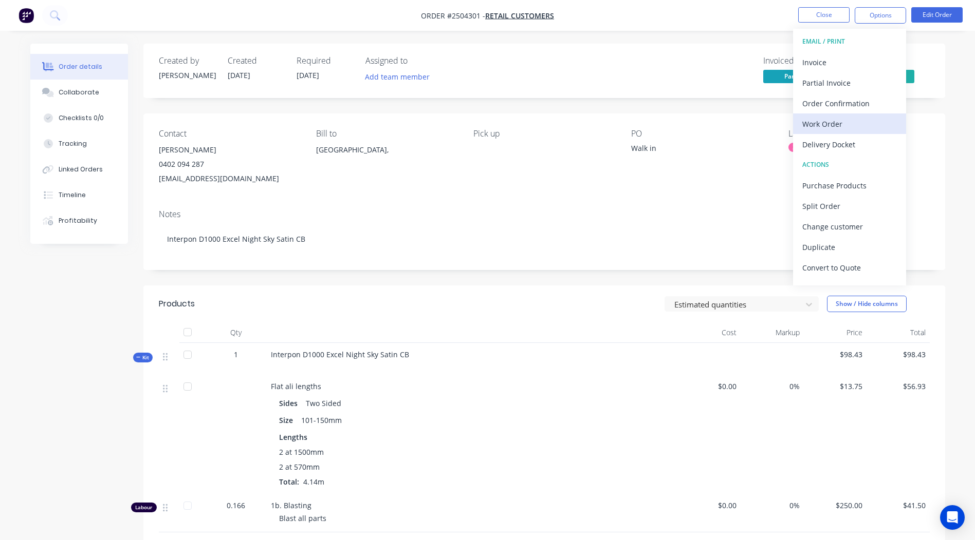
click at [836, 123] on div "Work Order" at bounding box center [849, 124] width 95 height 15
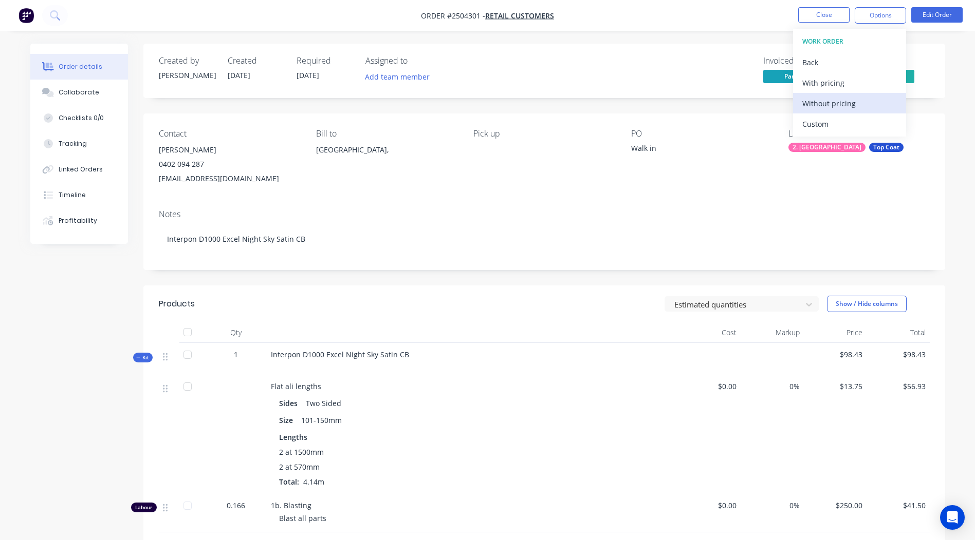
click at [833, 104] on div "Without pricing" at bounding box center [849, 103] width 95 height 15
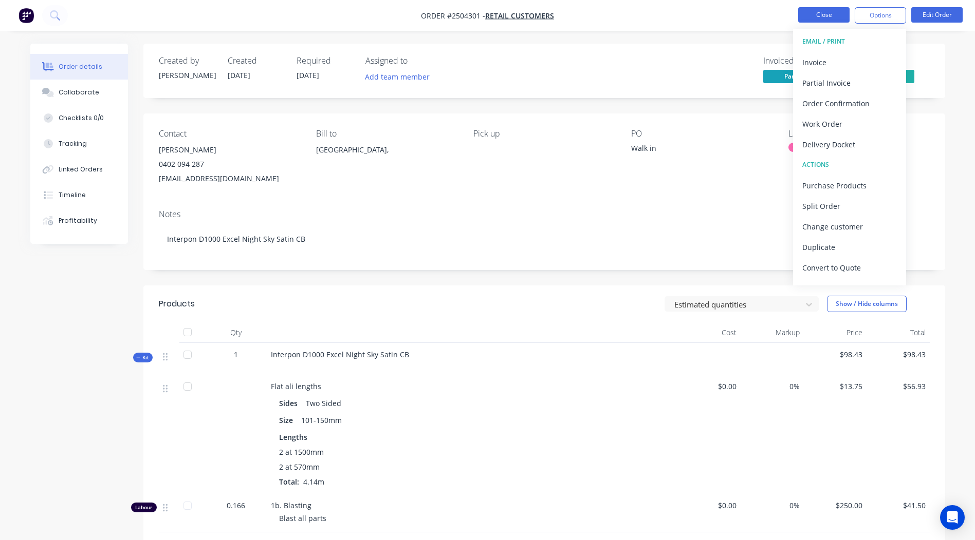
click at [810, 9] on button "Close" at bounding box center [823, 14] width 51 height 15
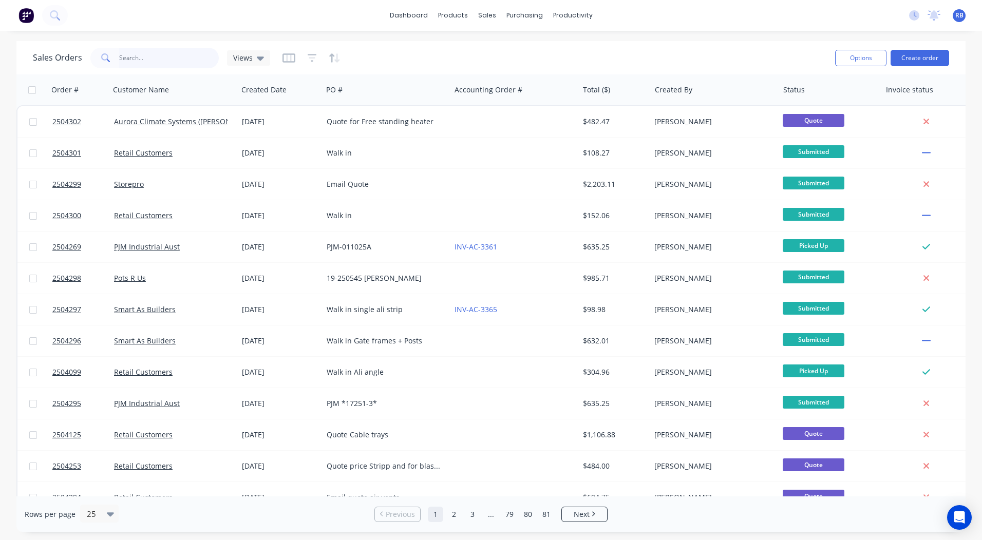
click at [156, 61] on input "text" at bounding box center [169, 58] width 100 height 21
click at [921, 55] on button "Create order" at bounding box center [920, 58] width 59 height 16
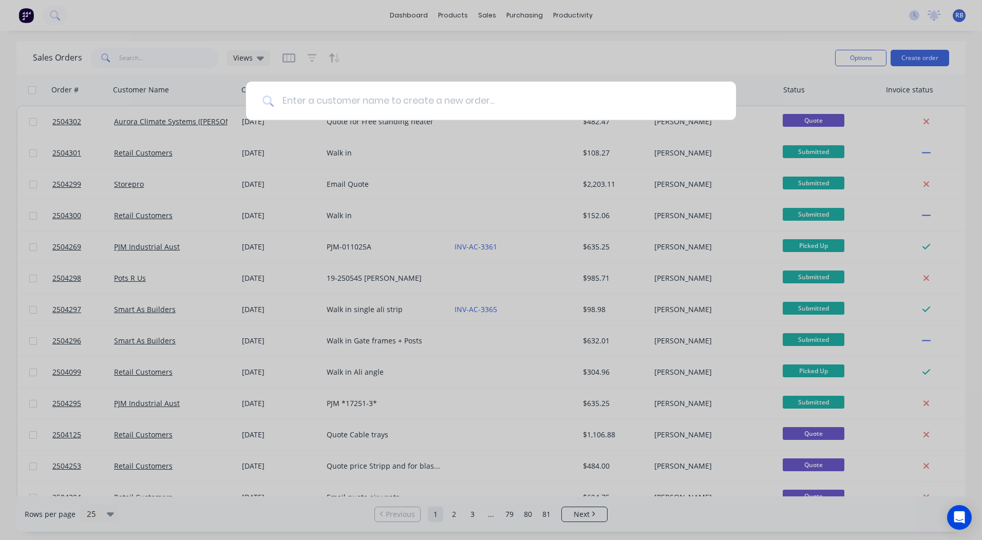
click at [340, 103] on input at bounding box center [497, 101] width 446 height 39
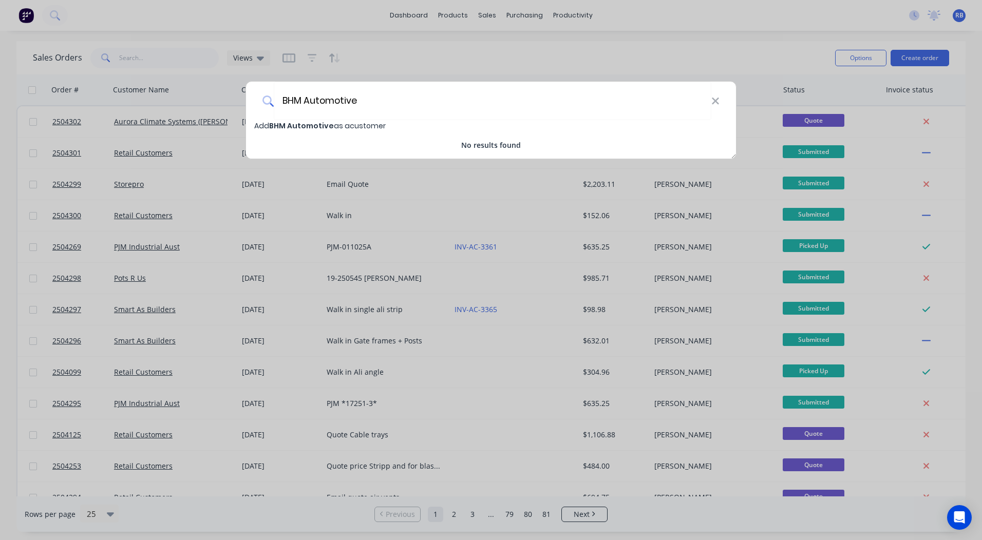
type input "BHM Automotive"
click at [316, 124] on span "BHM Automotive" at bounding box center [301, 126] width 65 height 10
select select "AU"
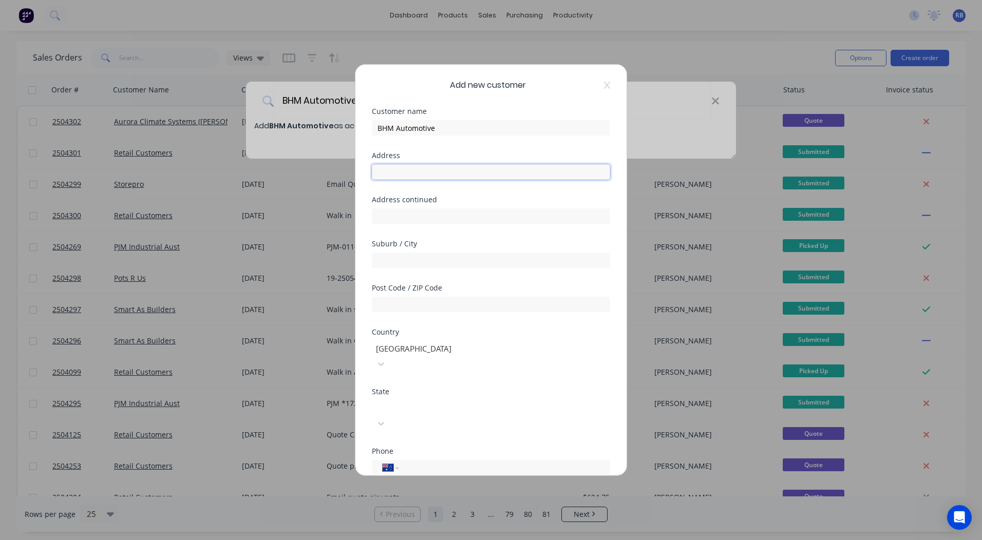
click at [403, 173] on input "text" at bounding box center [491, 171] width 238 height 15
type input "[STREET_ADDRESS]"
click at [399, 255] on input "text" at bounding box center [491, 260] width 238 height 15
type input "Moorabbin"
click at [421, 309] on input "text" at bounding box center [491, 304] width 238 height 15
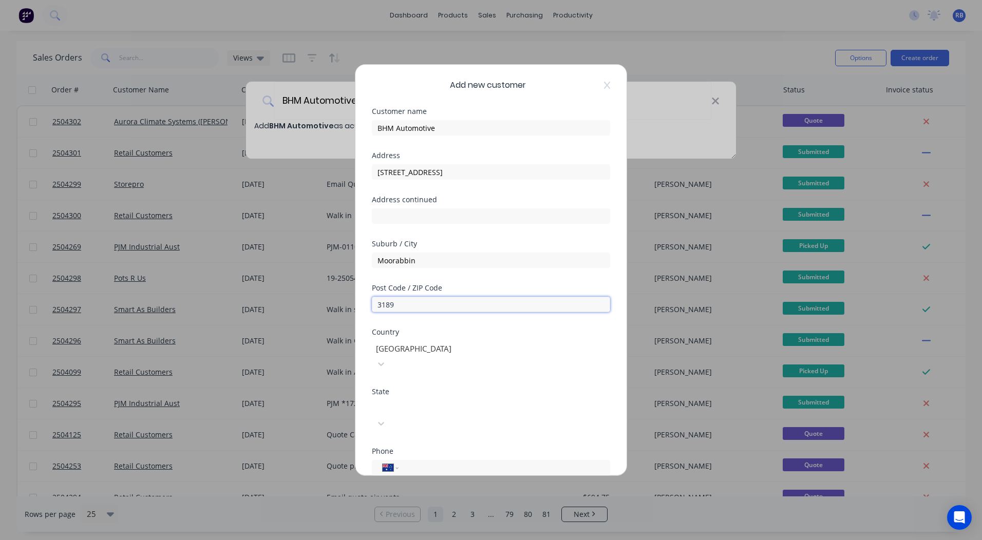
type input "3189"
click at [424, 401] on div at bounding box center [449, 407] width 148 height 13
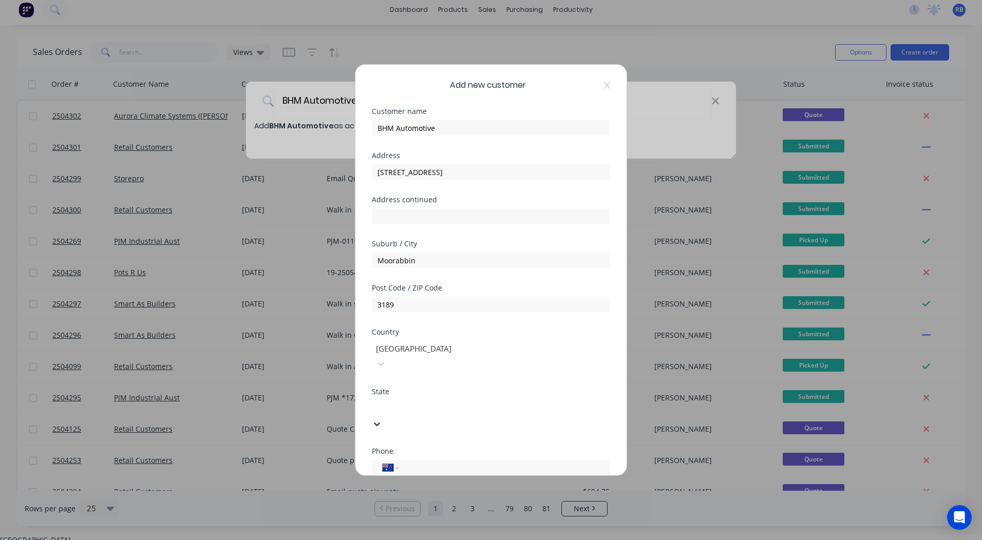
scroll to position [7, 0]
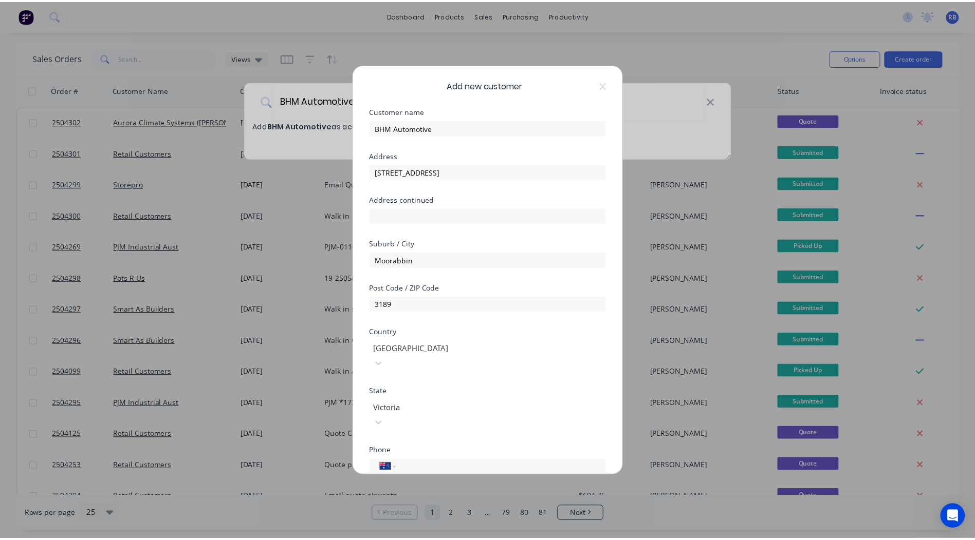
scroll to position [90, 0]
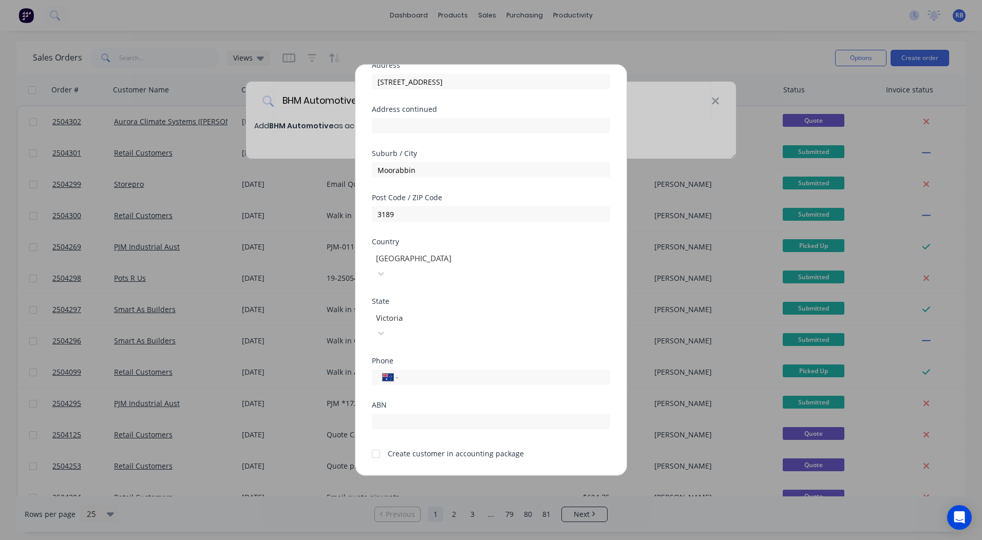
click at [372, 444] on div at bounding box center [376, 454] width 21 height 21
click at [421, 372] on input "tel" at bounding box center [503, 378] width 194 height 12
type input "0"
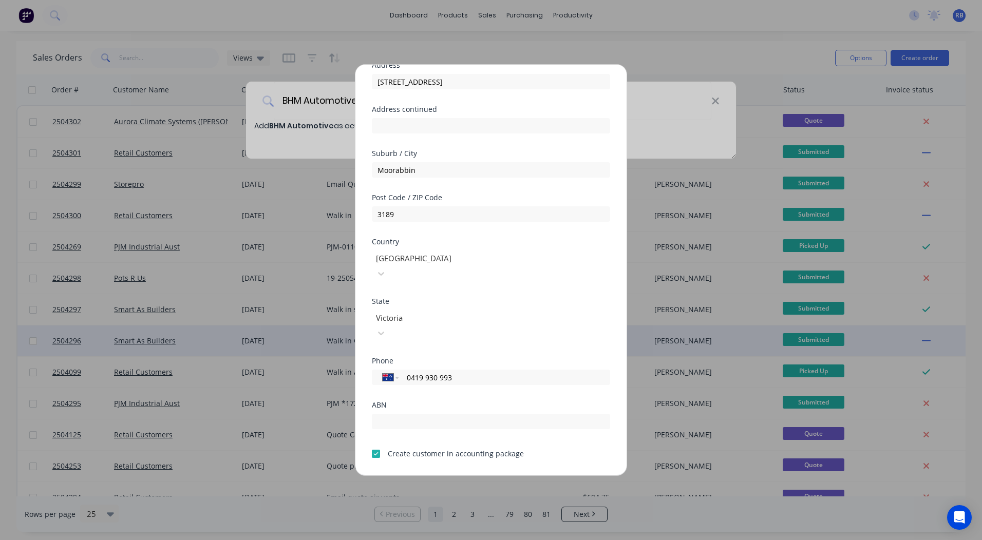
type input "0419 930 993"
click at [445, 476] on button "Save" at bounding box center [458, 484] width 57 height 16
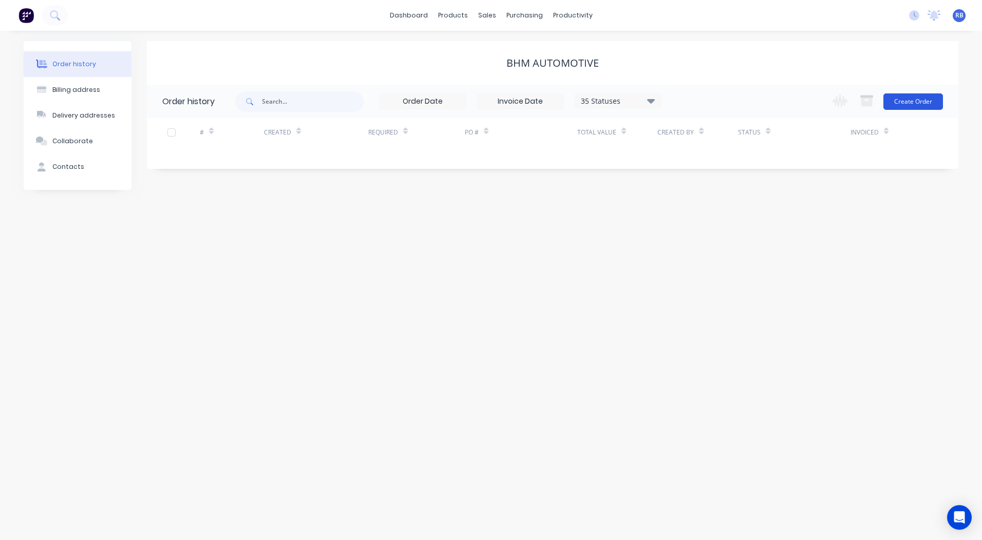
click at [910, 97] on button "Create Order" at bounding box center [914, 101] width 60 height 16
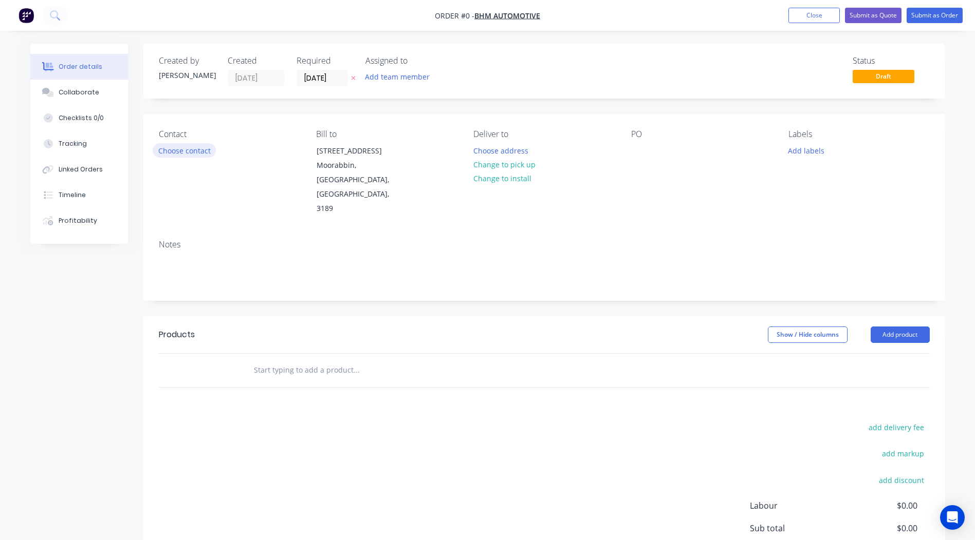
click at [188, 148] on button "Choose contact" at bounding box center [184, 150] width 63 height 14
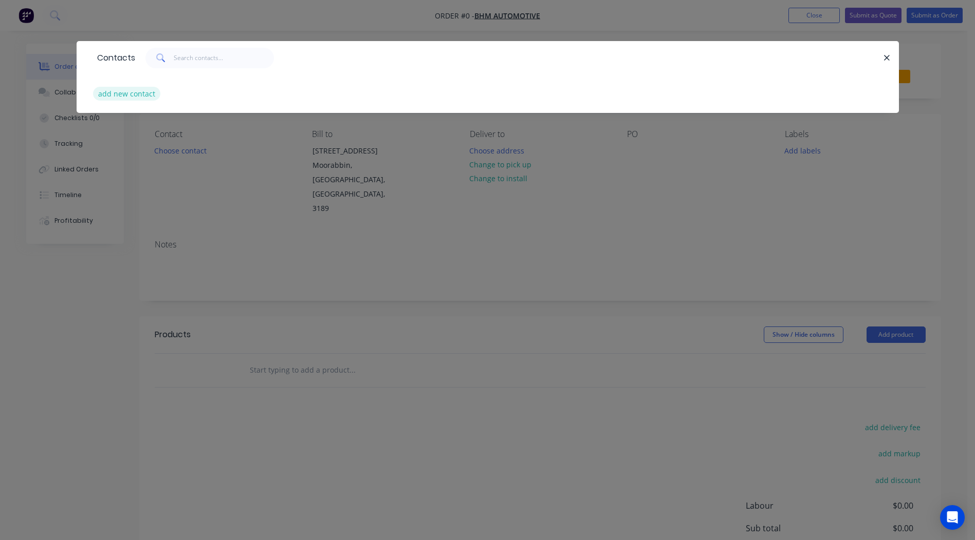
click at [131, 91] on button "add new contact" at bounding box center [127, 94] width 68 height 14
select select "AU"
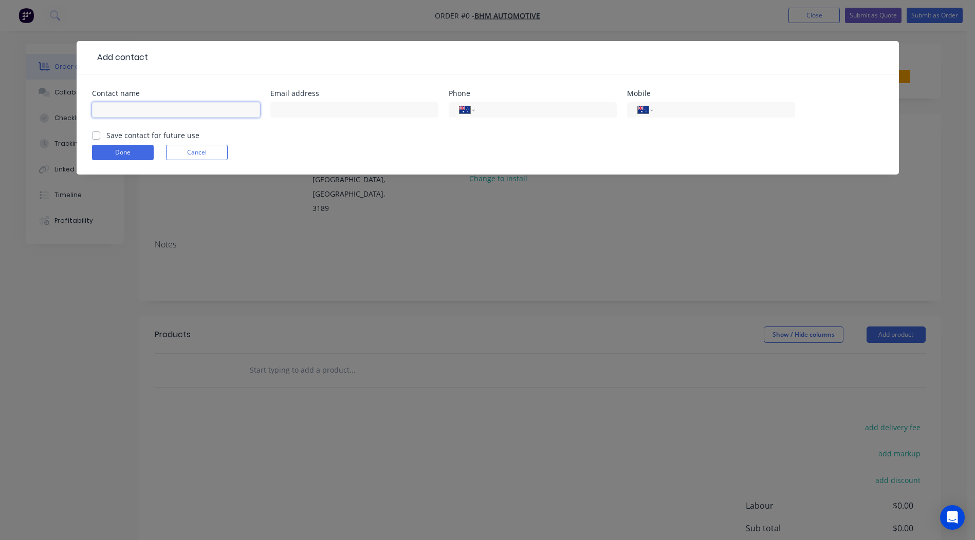
click at [172, 111] on input "text" at bounding box center [176, 109] width 168 height 15
type input "[PERSON_NAME]"
click at [304, 113] on input "text" at bounding box center [354, 109] width 168 height 15
type input "[EMAIL_ADDRESS][DOMAIN_NAME]"
click at [706, 111] on input "tel" at bounding box center [721, 110] width 123 height 12
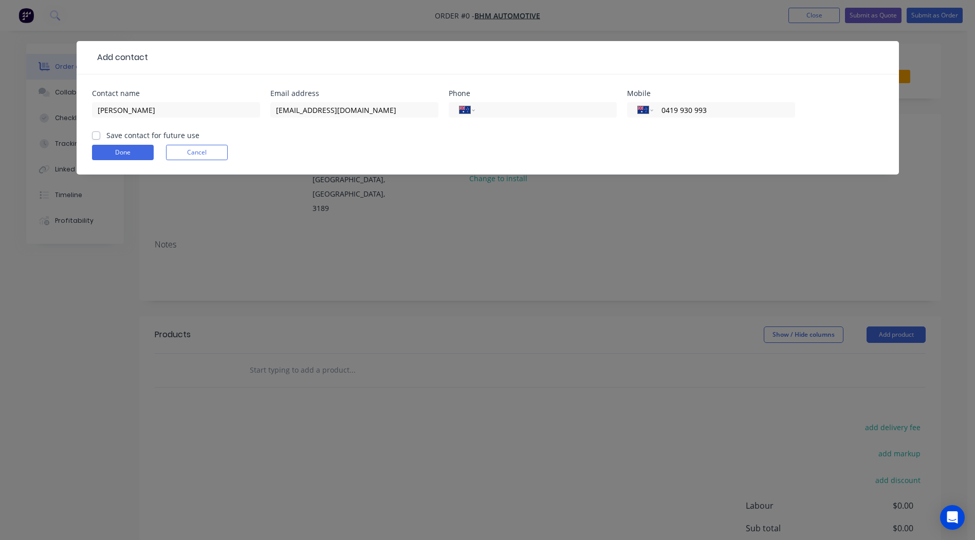
type input "0419 930 993"
click at [106, 133] on label "Save contact for future use" at bounding box center [152, 135] width 93 height 11
click at [95, 133] on input "Save contact for future use" at bounding box center [96, 135] width 8 height 10
checkbox input "true"
click at [123, 153] on button "Done" at bounding box center [123, 152] width 62 height 15
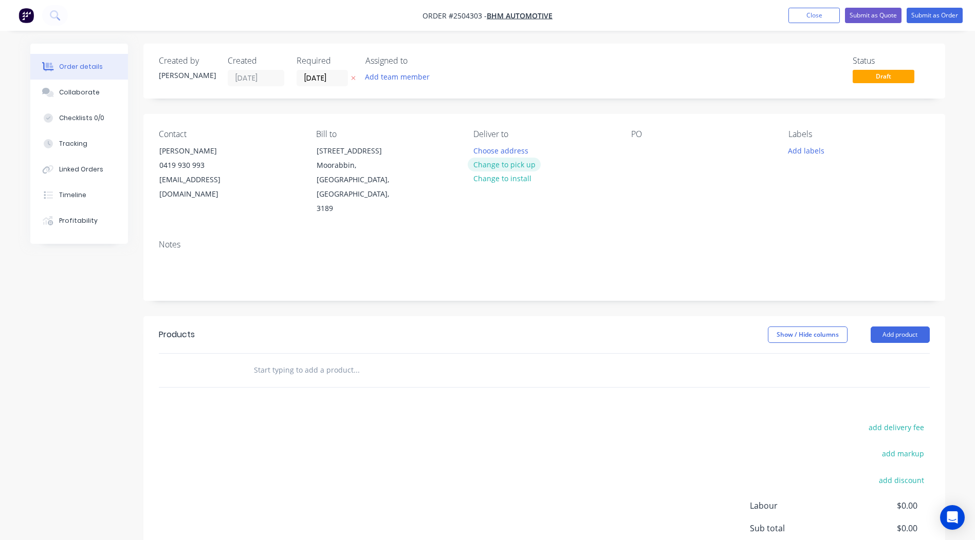
click at [513, 166] on button "Change to pick up" at bounding box center [503, 165] width 73 height 14
click at [639, 151] on div at bounding box center [639, 150] width 16 height 15
click at [800, 147] on button "Add labels" at bounding box center [805, 150] width 47 height 14
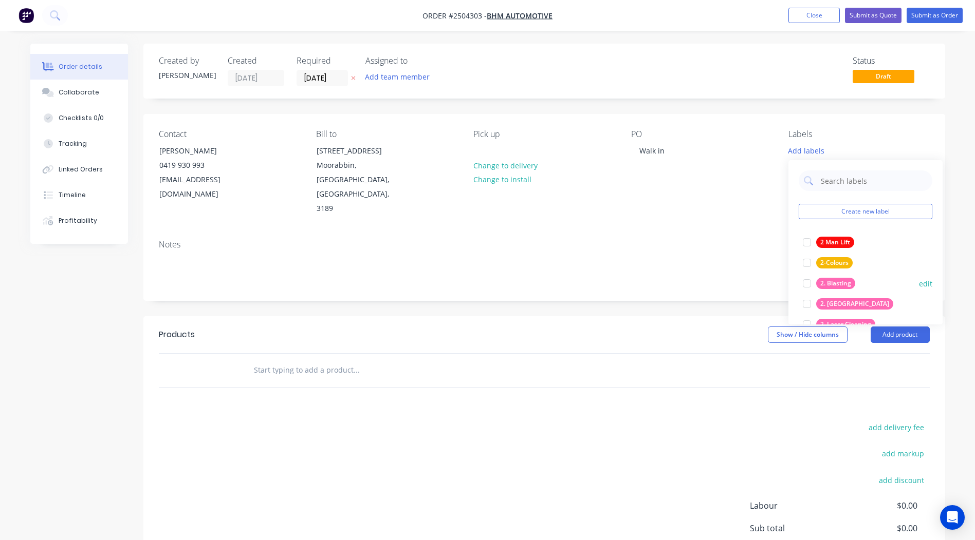
click at [803, 280] on div at bounding box center [806, 283] width 21 height 21
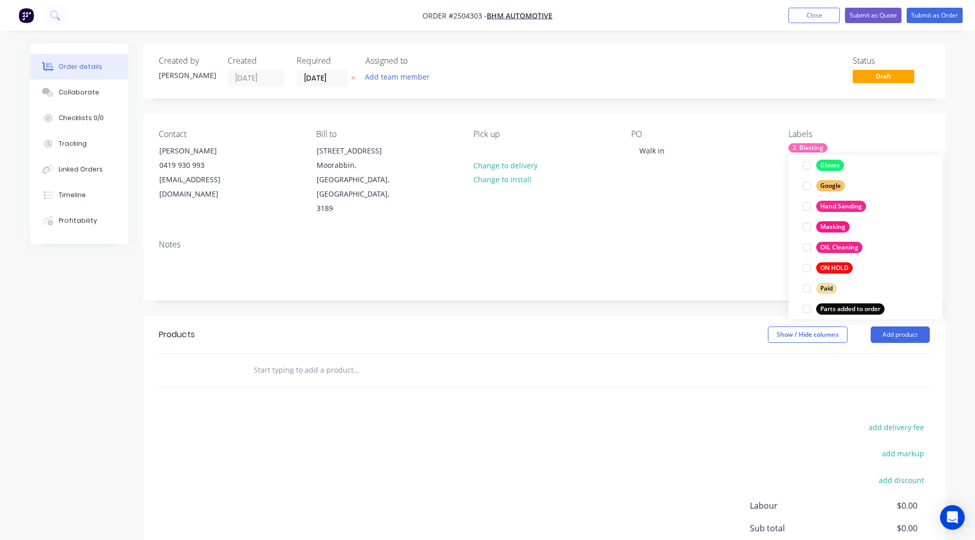
scroll to position [822, 0]
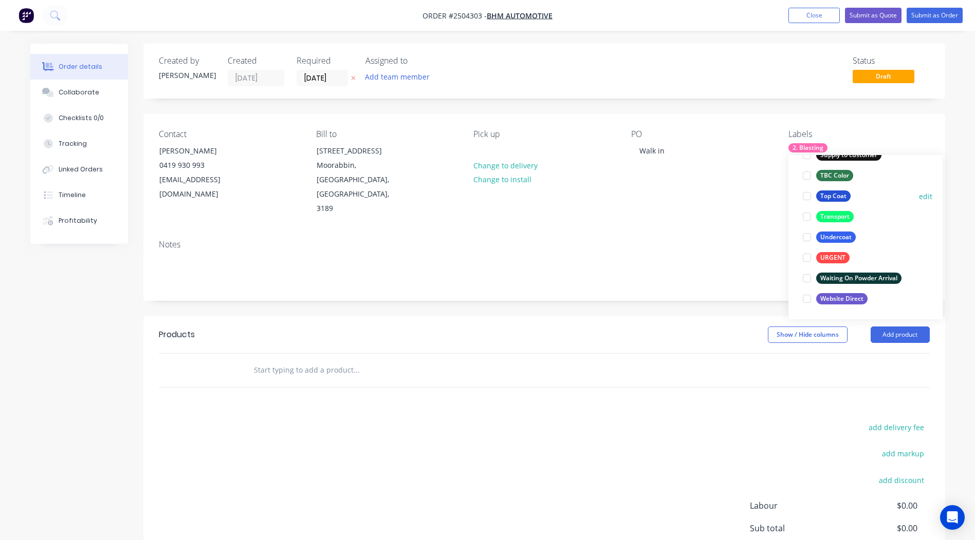
click at [805, 198] on div at bounding box center [806, 196] width 21 height 21
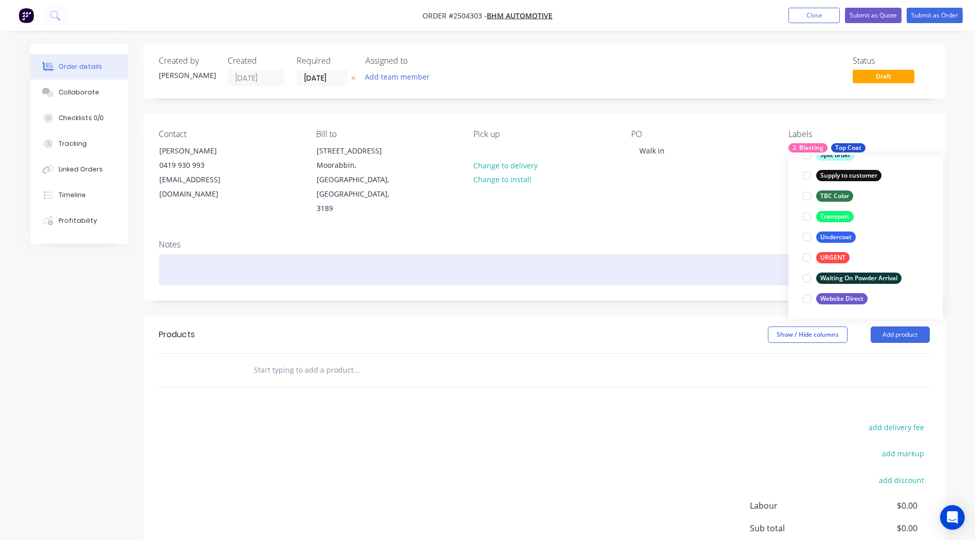
scroll to position [62, 0]
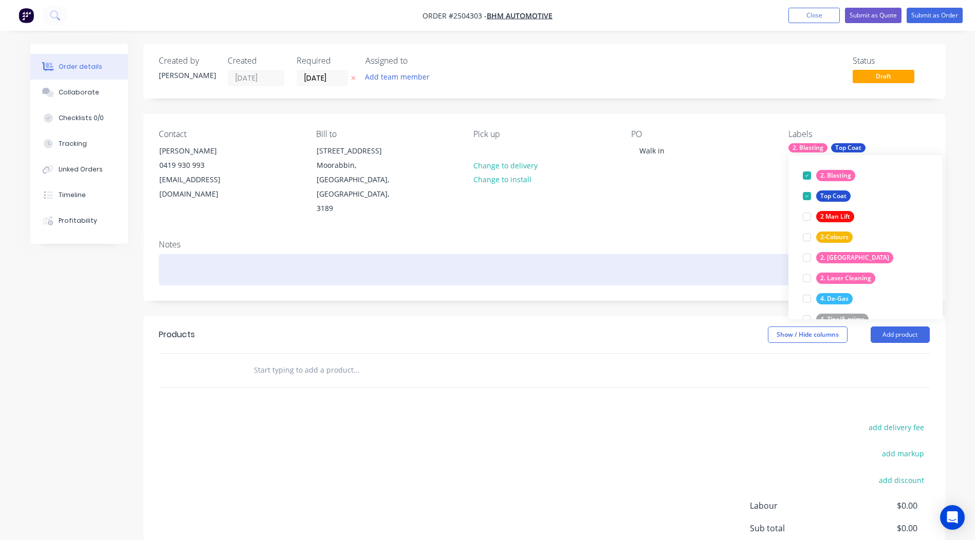
click at [645, 254] on div at bounding box center [544, 269] width 771 height 31
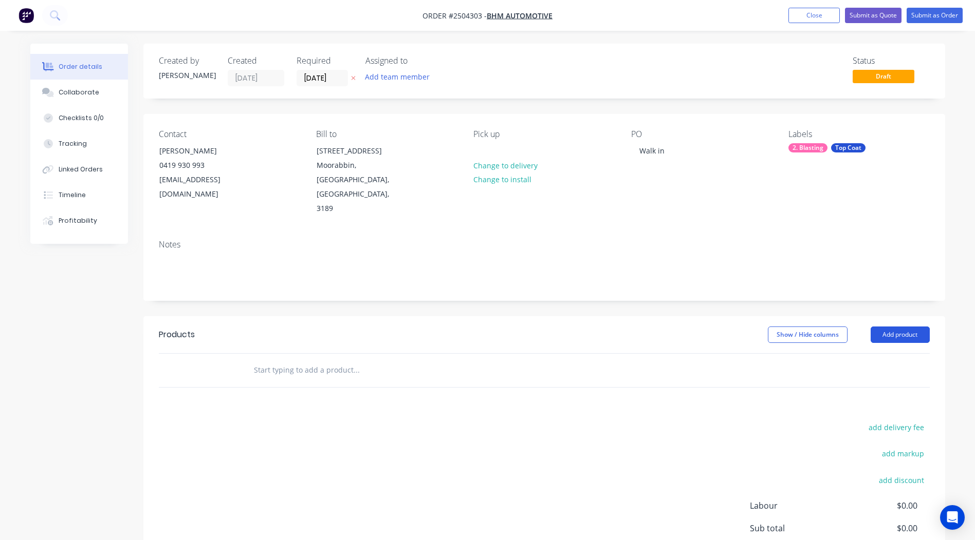
click at [899, 327] on button "Add product" at bounding box center [899, 335] width 59 height 16
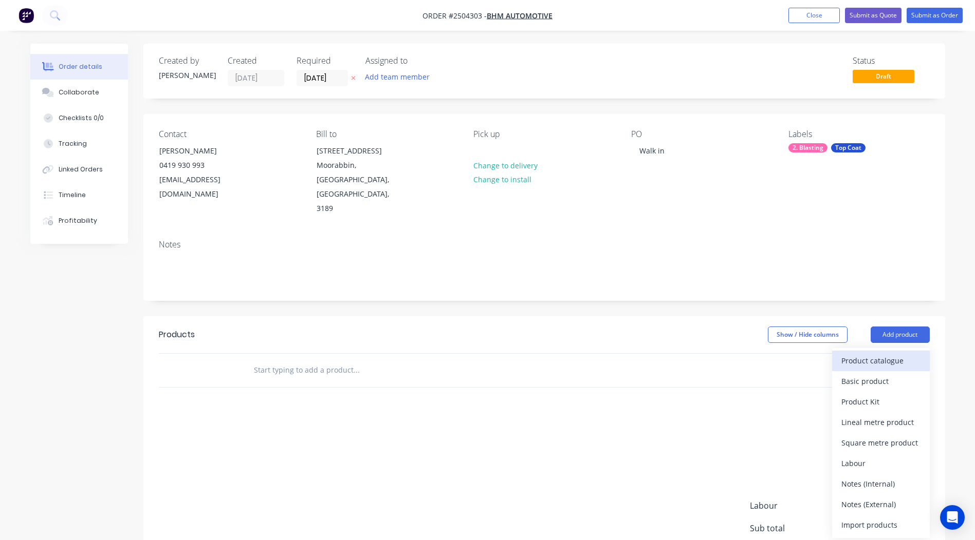
click at [870, 353] on div "Product catalogue" at bounding box center [880, 360] width 79 height 15
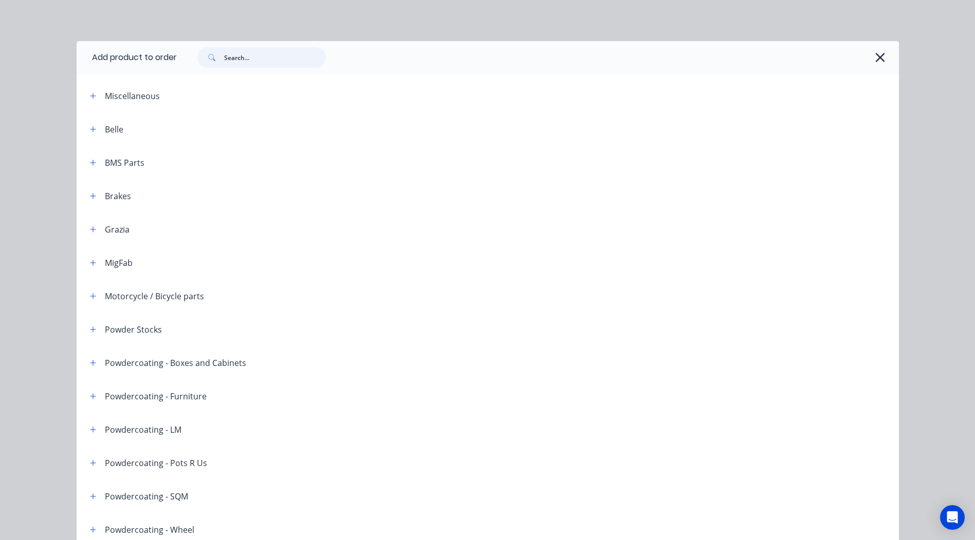
click at [264, 60] on input "text" at bounding box center [275, 57] width 102 height 21
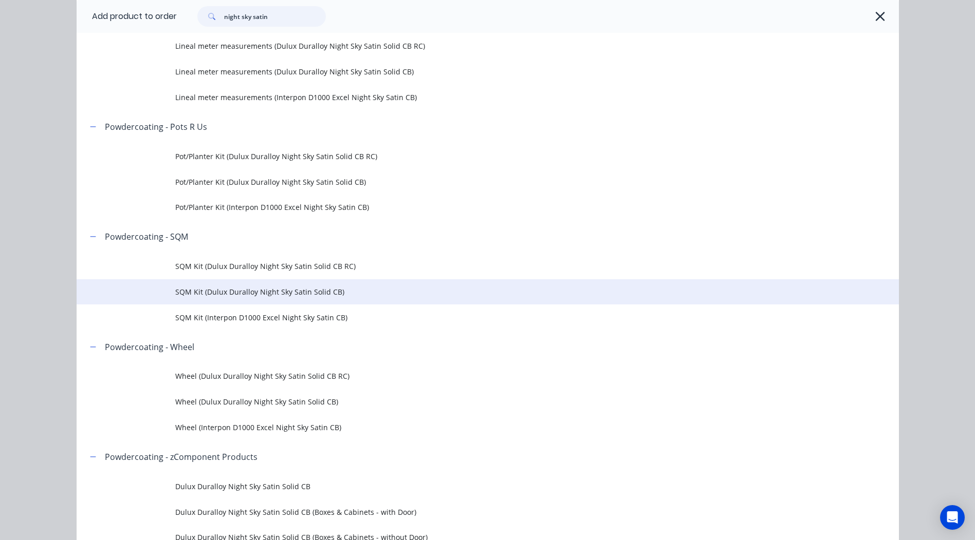
scroll to position [411, 0]
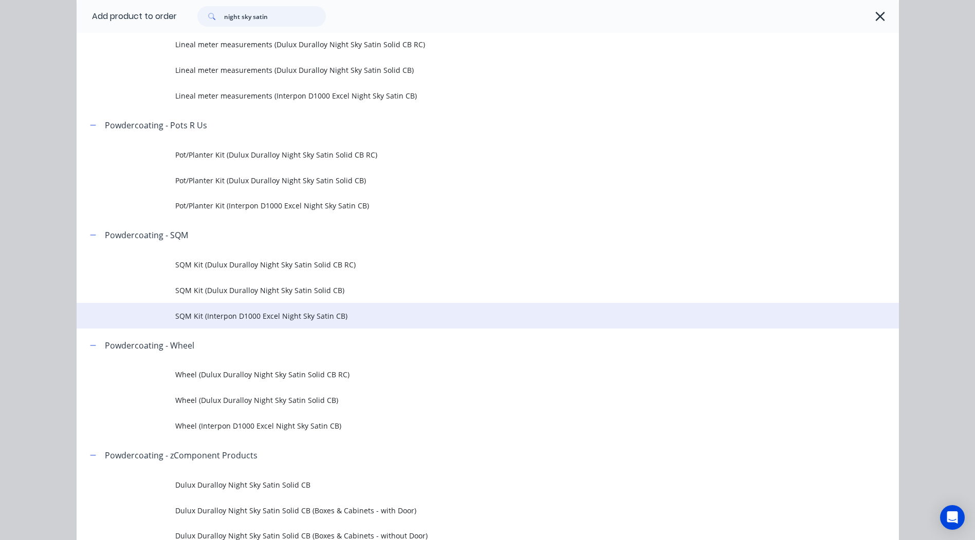
type input "night sky satin"
click at [268, 314] on span "SQM Kit (Interpon D1000 Excel Night Sky Satin CB)" at bounding box center [464, 316] width 578 height 11
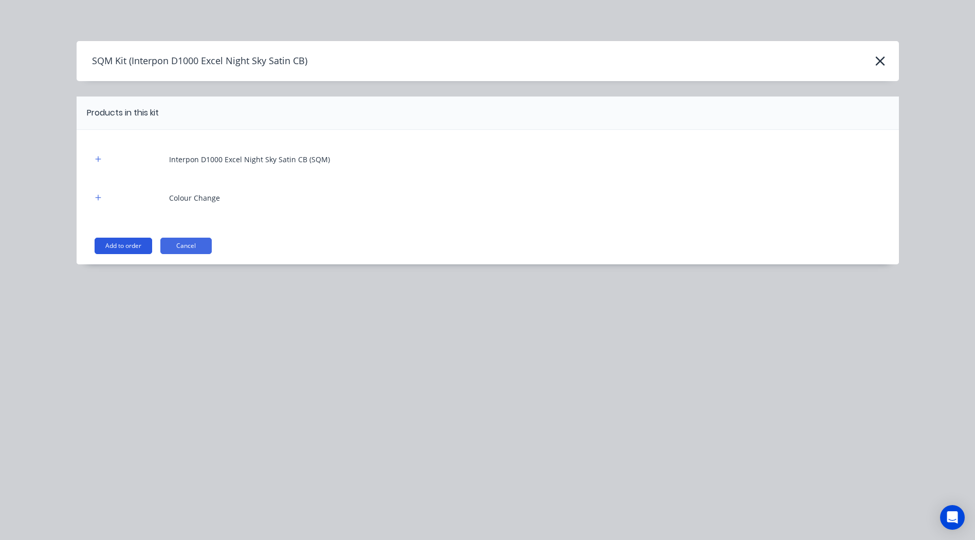
click at [116, 243] on button "Add to order" at bounding box center [124, 246] width 58 height 16
